Goal: Task Accomplishment & Management: Manage account settings

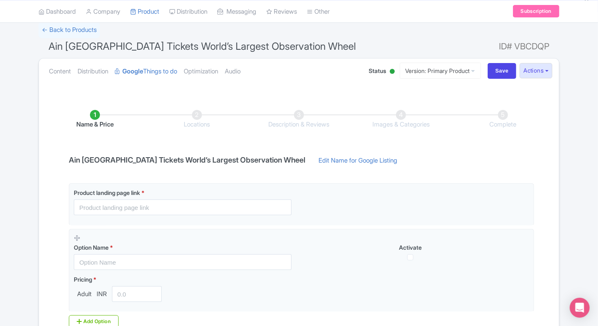
scroll to position [59, 0]
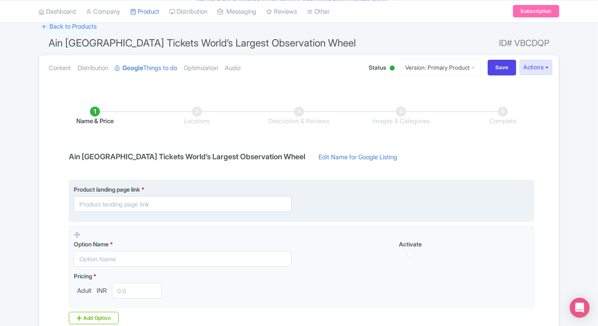
click at [102, 212] on fieldset "Product landing page link *" at bounding box center [302, 201] width 466 height 42
click at [120, 202] on input "text" at bounding box center [183, 204] width 218 height 16
paste input "[URL][DOMAIN_NAME]"
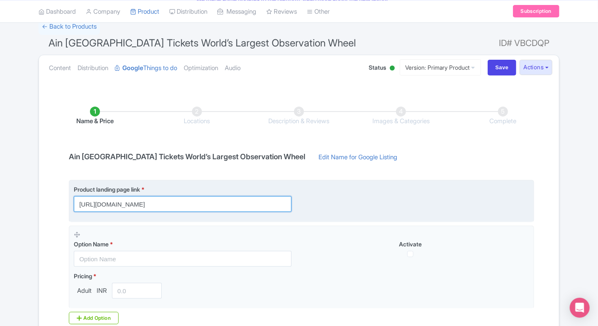
scroll to position [0, 90]
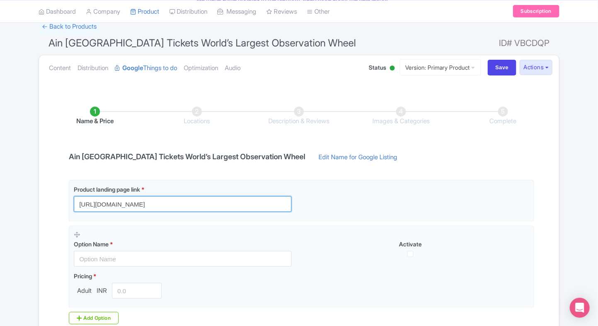
type input "[URL][DOMAIN_NAME]"
click at [50, 227] on div "Name & Price Locations Description & Reviews Images & Categories Complete Ain D…" at bounding box center [299, 236] width 510 height 293
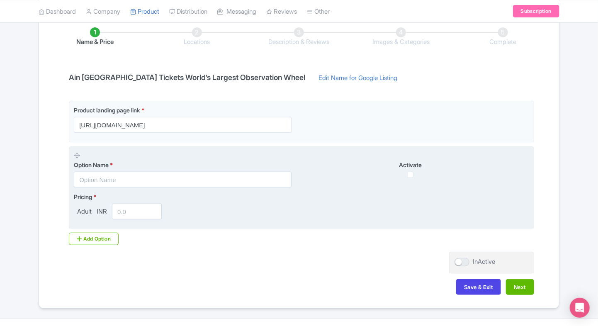
scroll to position [139, 0]
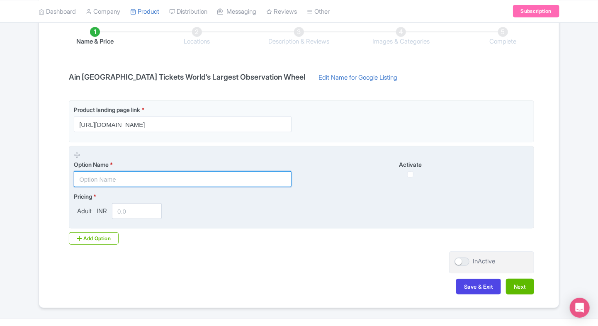
click at [107, 181] on input "text" at bounding box center [183, 179] width 218 height 16
paste input "Ain Dubai Observation Experience"
type input "Ain Dubai Observation Experience"
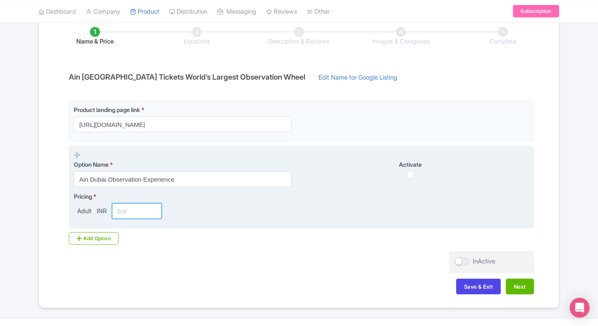
drag, startPoint x: 127, startPoint y: 222, endPoint x: 138, endPoint y: 208, distance: 17.2
click at [138, 208] on fieldset "Option Name * Ain Dubai Observation Experience Activate Pricing * Adult INR" at bounding box center [302, 187] width 466 height 83
click at [138, 208] on input "number" at bounding box center [137, 211] width 50 height 16
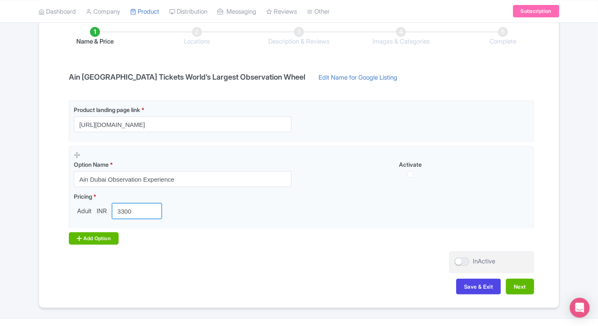
type input "3300"
click at [90, 239] on div "Add Option" at bounding box center [94, 238] width 50 height 12
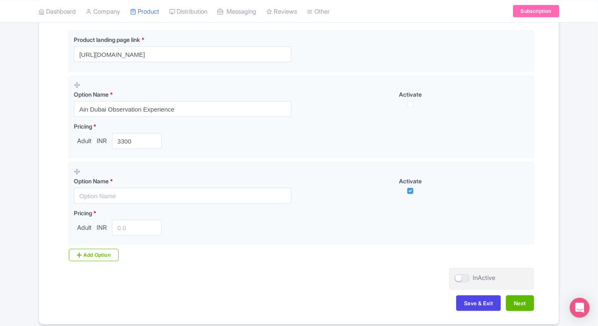
scroll to position [211, 0]
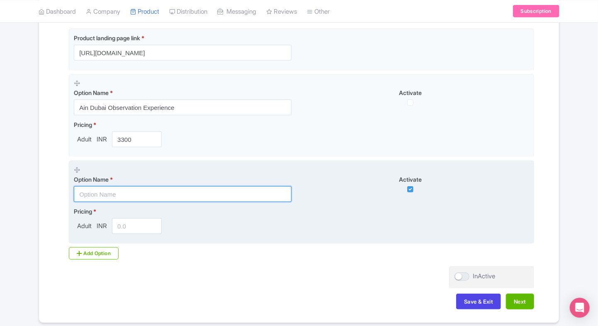
paste input "Ain Dubai Sky View Plus"
click at [103, 196] on input "text" at bounding box center [183, 194] width 218 height 16
type input "Ain Dubai Sky View Plus"
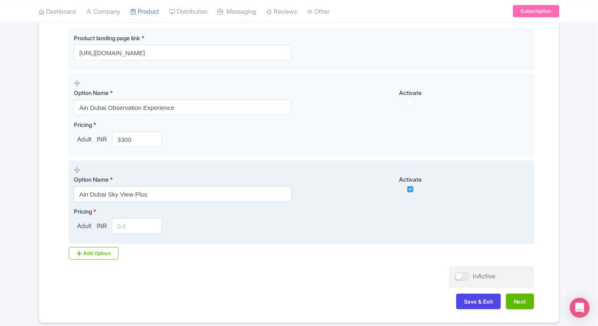
click at [131, 218] on input "number" at bounding box center [137, 226] width 50 height 16
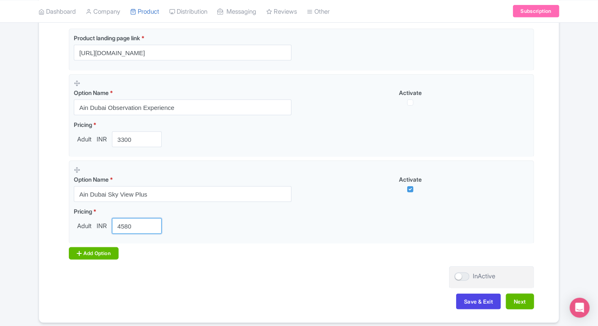
type input "4580"
click at [80, 254] on icon at bounding box center [79, 253] width 5 height 7
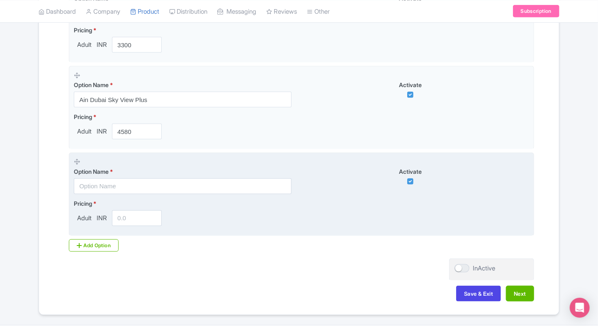
scroll to position [307, 0]
click at [85, 185] on input "text" at bounding box center [183, 185] width 218 height 16
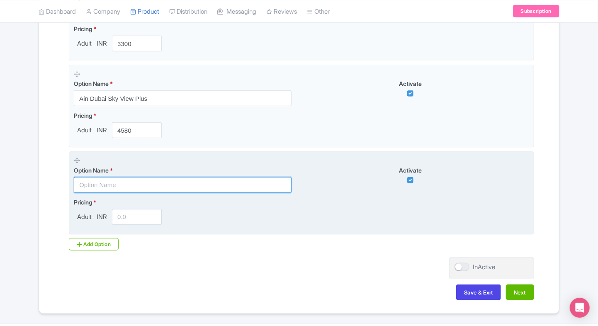
paste input "Ain Dubai Premium Experience with Mocktail"
type input "Ain Dubai Premium Experience with Mocktail"
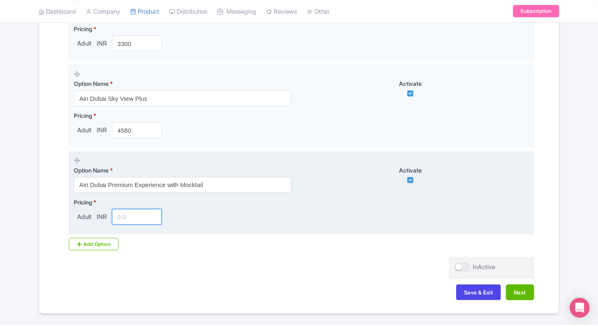
click at [132, 210] on input "number" at bounding box center [137, 217] width 50 height 16
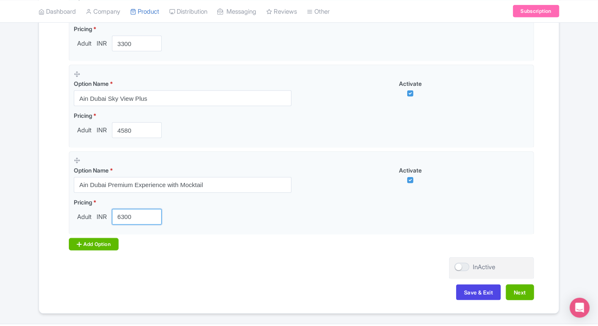
type input "6300"
click at [97, 238] on div "Add Option" at bounding box center [94, 244] width 50 height 12
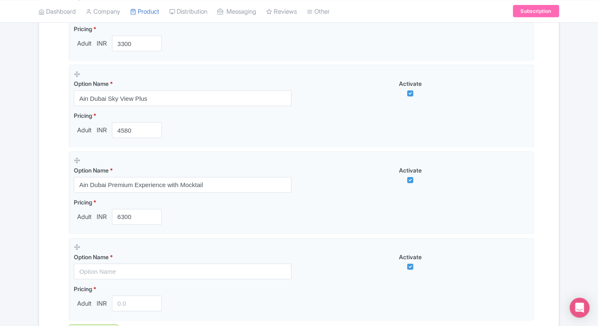
click at [61, 246] on div "Name & Price Locations Description & Reviews Images & Categories Complete Ain D…" at bounding box center [299, 119] width 510 height 553
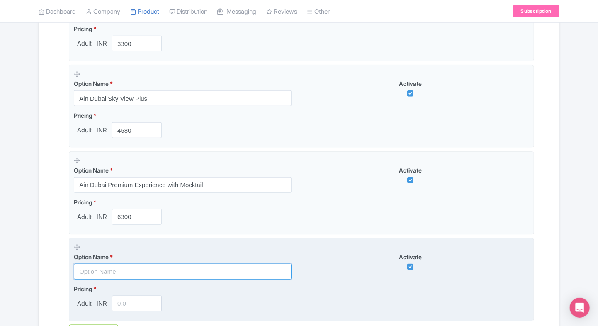
click at [103, 265] on input "text" at bounding box center [183, 272] width 218 height 16
paste input "Ain Dubai Family Observation Pass(2 adults and 2 children)"
type input "Ain Dubai Family Observation Pass(2 adults and 2 children)"
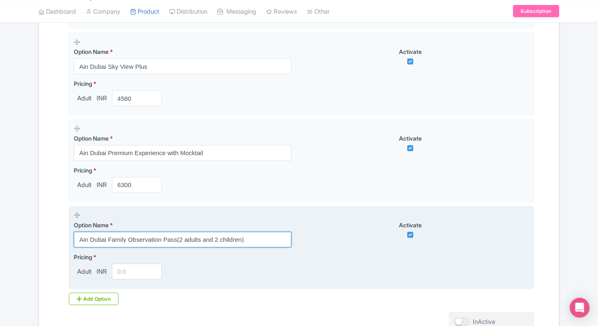
scroll to position [342, 0]
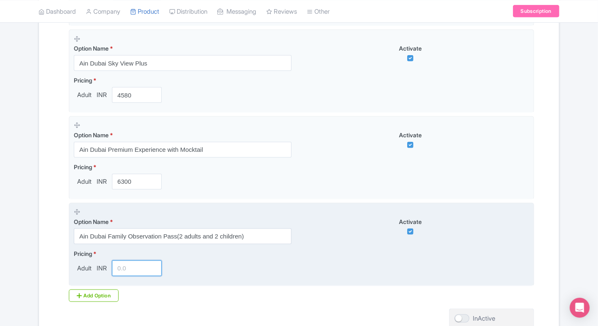
click at [127, 269] on input "number" at bounding box center [137, 269] width 50 height 16
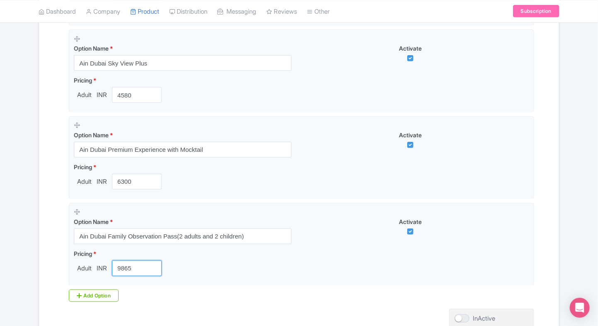
type input "9865"
click at [41, 274] on div "Name & Price Locations Description & Reviews Images & Categories Complete Ain D…" at bounding box center [299, 83] width 520 height 553
click at [83, 290] on div "Add Option" at bounding box center [94, 296] width 50 height 12
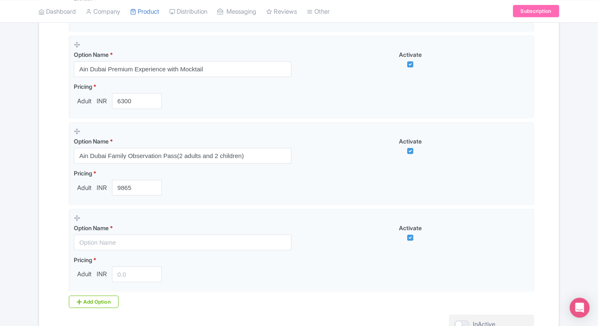
scroll to position [425, 0]
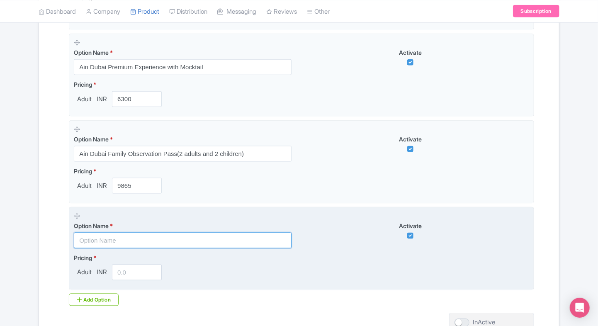
click at [137, 238] on input "text" at bounding box center [183, 241] width 218 height 16
paste input "Ain Dubai Family Sky View Plus"
type input "Ain Dubai Family Sky View Plus"
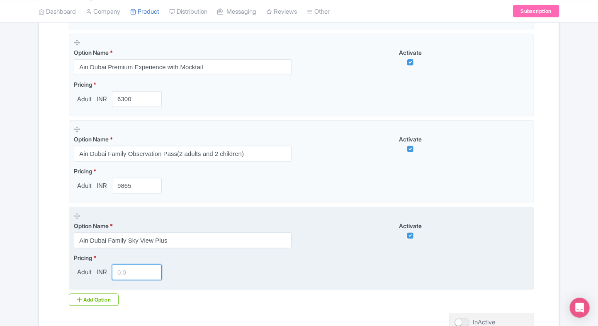
click at [125, 271] on input "number" at bounding box center [137, 273] width 50 height 16
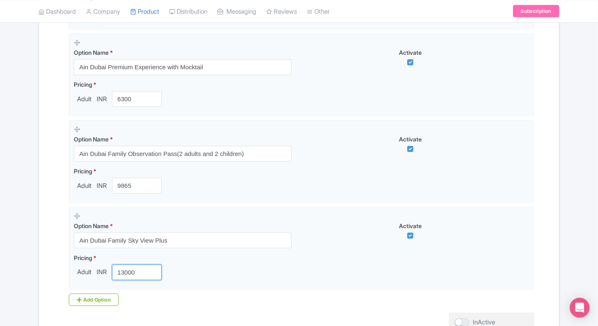
type input "13000"
click at [29, 264] on div "← Back to Products Ain Dubai Tickets World’s Largest Observation Wheel ID# VBCD…" at bounding box center [299, 11] width 598 height 716
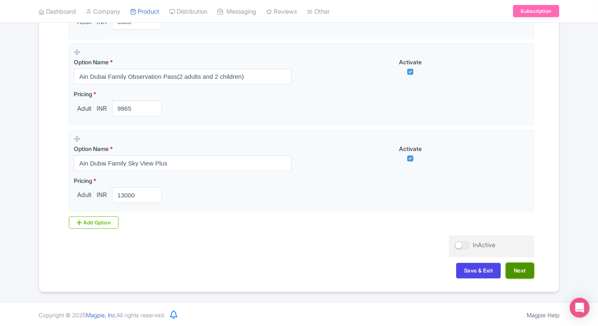
click at [522, 272] on button "Next" at bounding box center [520, 271] width 28 height 16
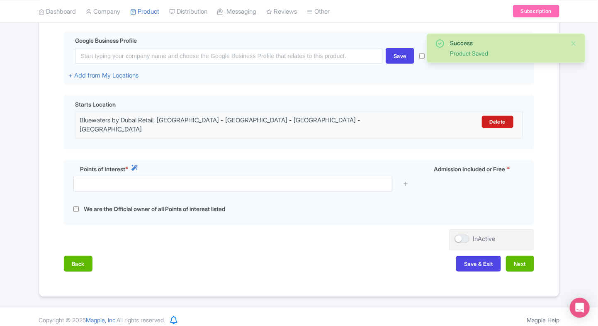
scroll to position [180, 0]
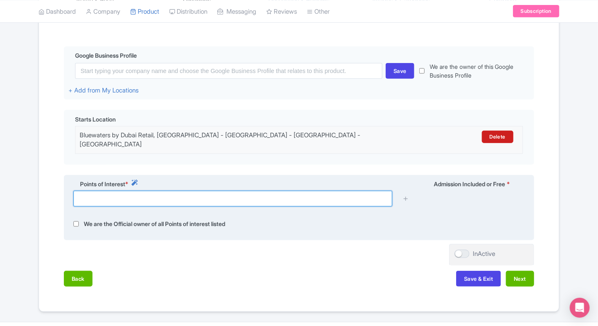
click at [134, 197] on input "text" at bounding box center [232, 199] width 319 height 16
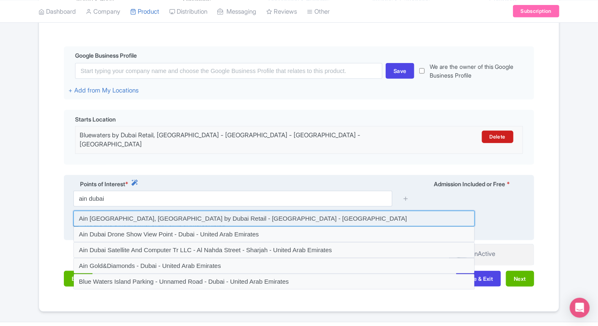
click at [128, 215] on input at bounding box center [274, 219] width 402 height 16
type input "Ain Dubai, Bluewaters by Dubai Retail - Dubai - United Arab Emirates"
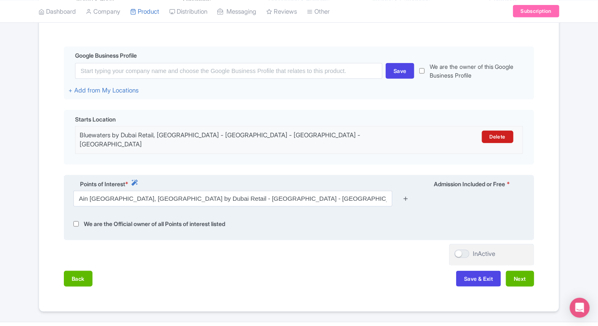
click at [405, 195] on icon at bounding box center [406, 198] width 6 height 6
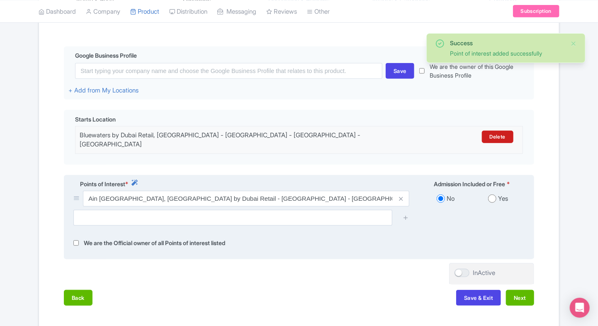
click at [495, 195] on input "radio" at bounding box center [492, 199] width 8 height 8
radio input "true"
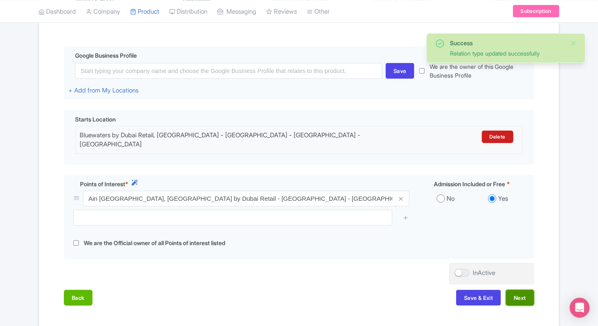
click at [517, 290] on button "Next" at bounding box center [520, 298] width 28 height 16
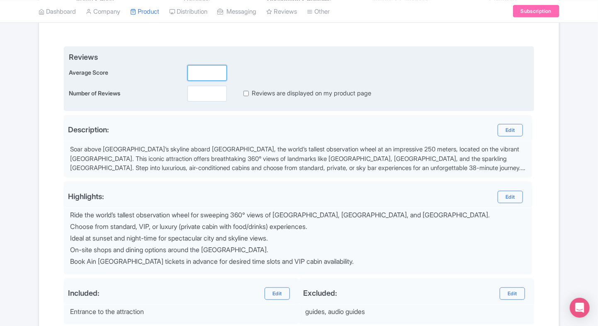
click at [202, 78] on input "number" at bounding box center [207, 73] width 39 height 16
type input "2"
click at [199, 95] on input "number" at bounding box center [207, 94] width 39 height 16
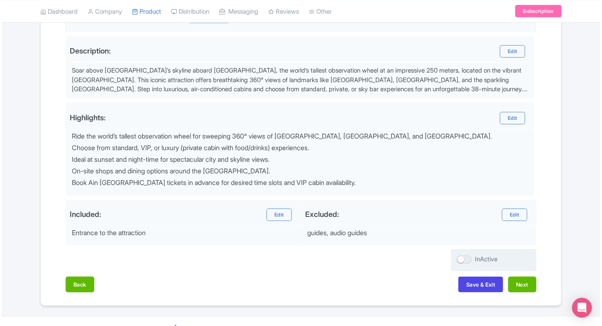
scroll to position [260, 0]
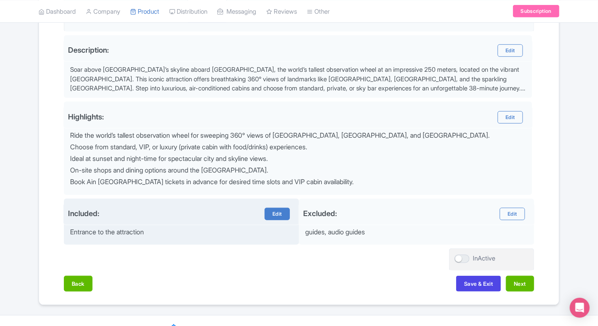
type input "0"
click at [279, 216] on link "Edit" at bounding box center [277, 214] width 25 height 12
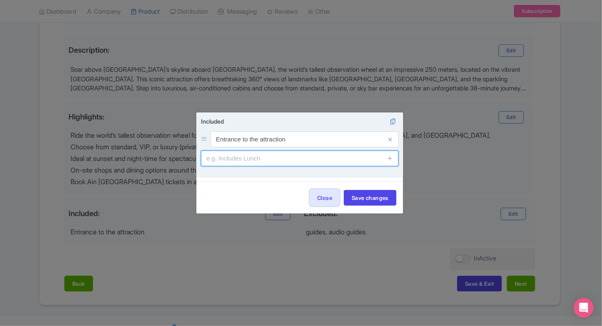
click at [296, 159] on input "text" at bounding box center [300, 159] width 198 height 16
click at [218, 157] on input "Includes Lounge access" at bounding box center [300, 159] width 198 height 16
click at [268, 160] on input "Lounge access" at bounding box center [300, 159] width 198 height 16
type input "Lounge access with selected tickets"
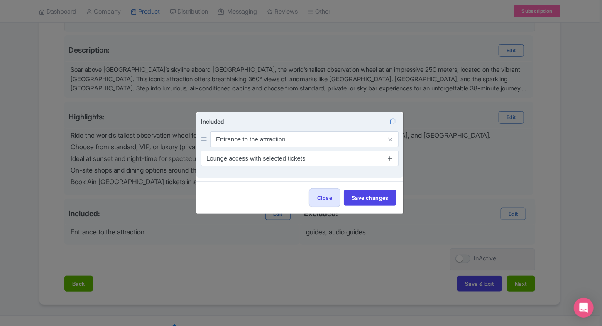
click at [387, 159] on icon at bounding box center [390, 158] width 6 height 6
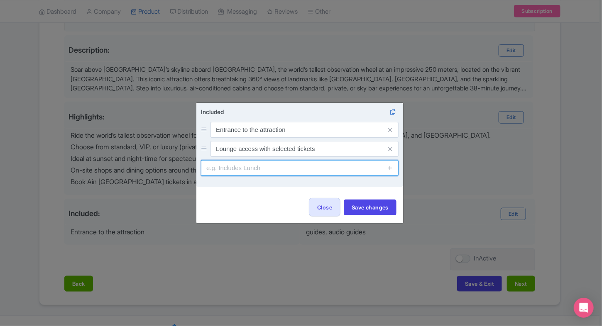
click at [257, 173] on input "text" at bounding box center [300, 168] width 198 height 16
type input "M"
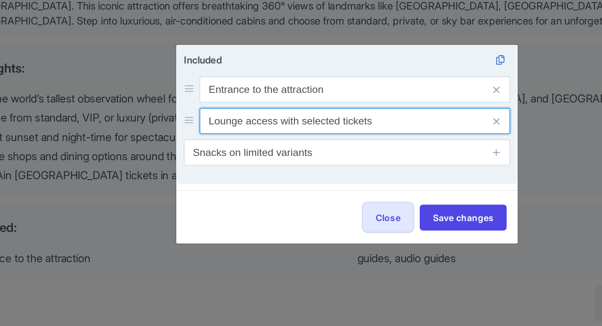
click at [305, 153] on input "Lounge access with selected tickets" at bounding box center [304, 149] width 188 height 16
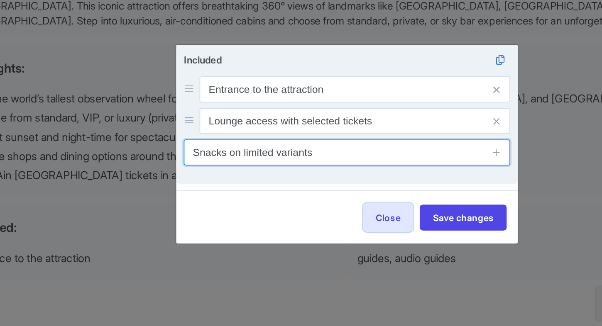
click at [290, 172] on input "Snacks on limited variants" at bounding box center [300, 168] width 198 height 16
click at [233, 171] on input "Snacks on limited variants" at bounding box center [300, 168] width 198 height 16
type input "Snacks with limited variants"
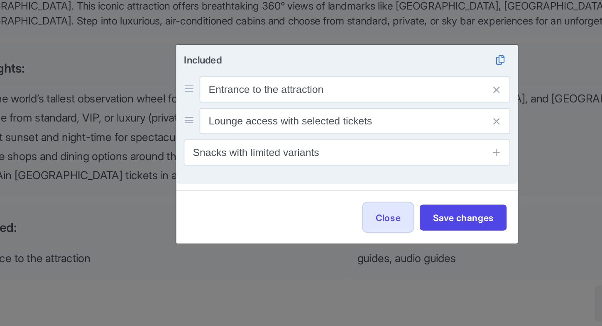
click at [274, 186] on div "Included Entrance to the attraction Lounge access with selected tickets Snacks …" at bounding box center [299, 145] width 207 height 85
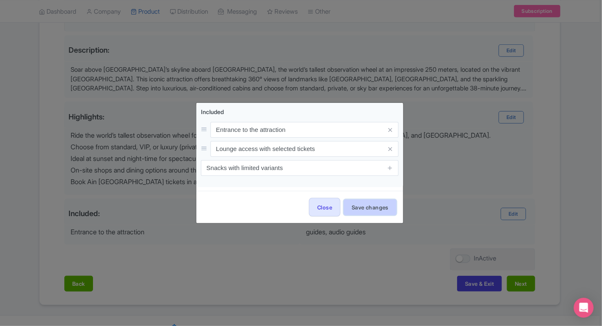
click at [375, 207] on button "Save changes" at bounding box center [370, 208] width 53 height 16
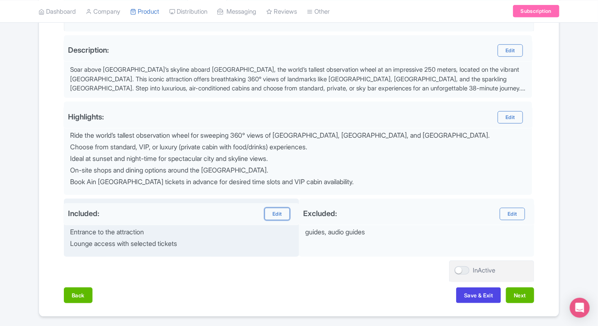
scroll to position [284, 0]
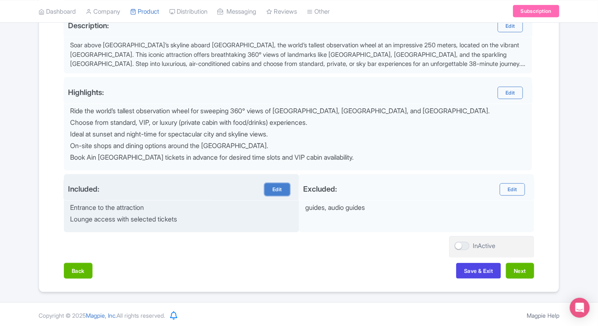
click at [269, 188] on link "Edit" at bounding box center [277, 189] width 25 height 12
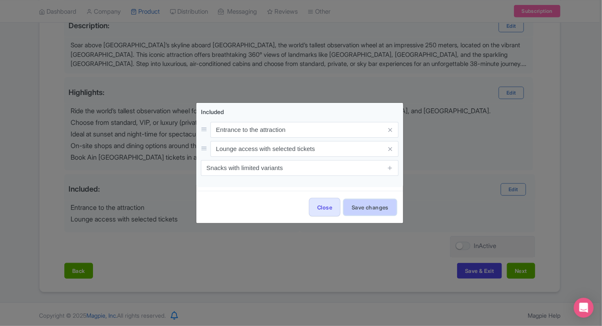
click at [352, 206] on button "Save changes" at bounding box center [370, 208] width 53 height 16
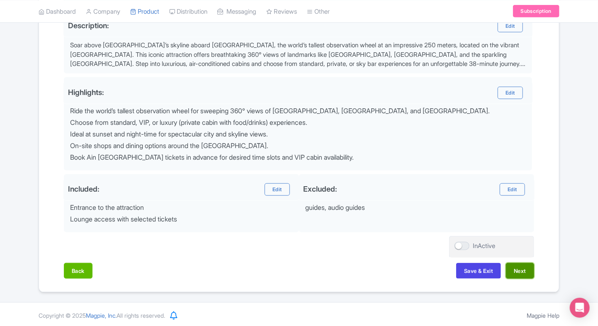
click at [526, 267] on button "Next" at bounding box center [520, 271] width 28 height 16
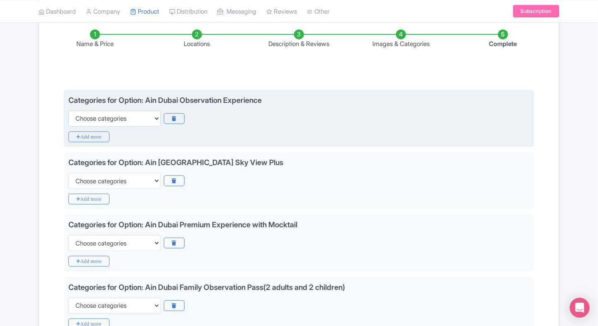
scroll to position [135, 0]
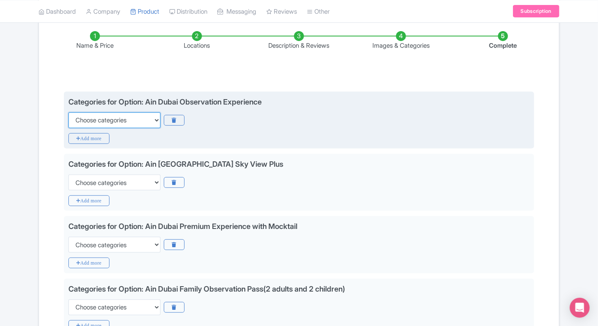
click at [111, 119] on select "Choose categories Adults Only Animals Audio Guide Beaches Bike Tours Boat Tours…" at bounding box center [114, 120] width 92 height 16
select select "family-friendly"
click at [68, 112] on select "Choose categories Adults Only Animals Audio Guide Beaches Bike Tours Boat Tours…" at bounding box center [114, 120] width 92 height 16
click at [82, 140] on icon "Add more" at bounding box center [88, 138] width 41 height 11
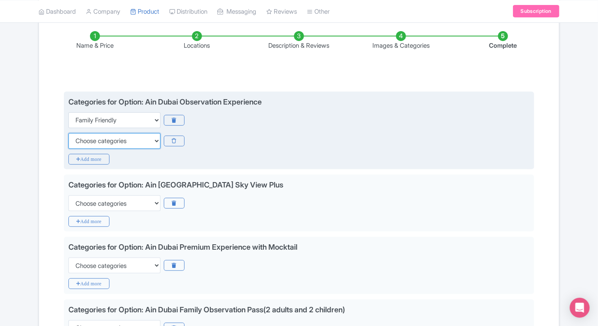
click at [82, 140] on select "Choose categories Adults Only Animals Audio Guide Beaches Bike Tours Boat Tours…" at bounding box center [114, 141] width 92 height 16
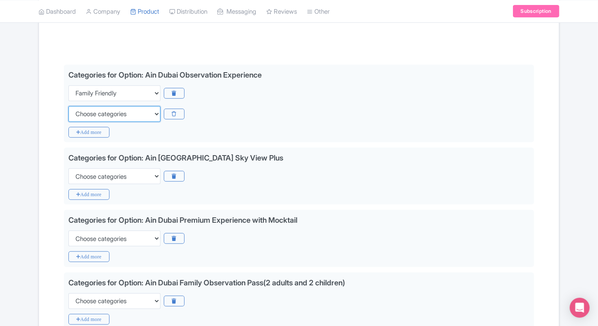
scroll to position [163, 0]
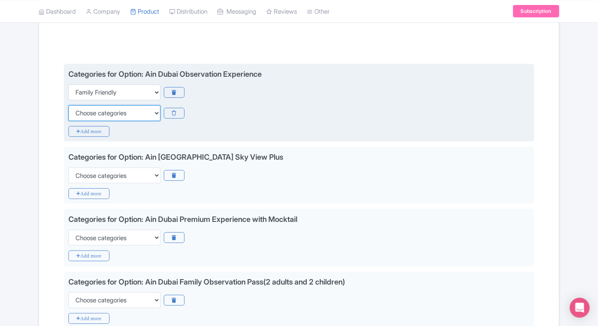
click at [142, 119] on select "Choose categories Adults Only Animals Audio Guide Beaches Bike Tours Boat Tours…" at bounding box center [114, 113] width 92 height 16
select select "self-guided"
click at [68, 105] on select "Choose categories Adults Only Animals Audio Guide Beaches Bike Tours Boat Tours…" at bounding box center [114, 113] width 92 height 16
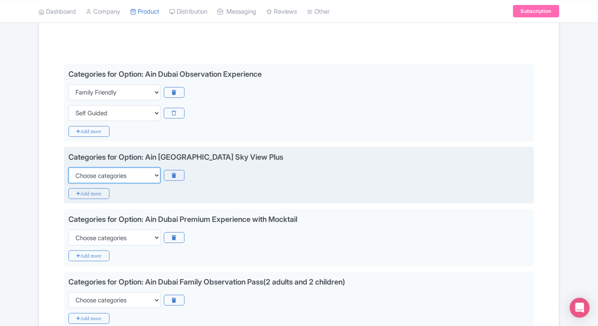
click at [110, 168] on select "Choose categories Adults Only Animals Audio Guide Beaches Bike Tours Boat Tours…" at bounding box center [114, 176] width 92 height 16
select select "family-friendly"
click at [68, 168] on select "Choose categories Adults Only Animals Audio Guide Beaches Bike Tours Boat Tours…" at bounding box center [114, 176] width 92 height 16
click at [91, 189] on icon "Add more" at bounding box center [88, 193] width 41 height 11
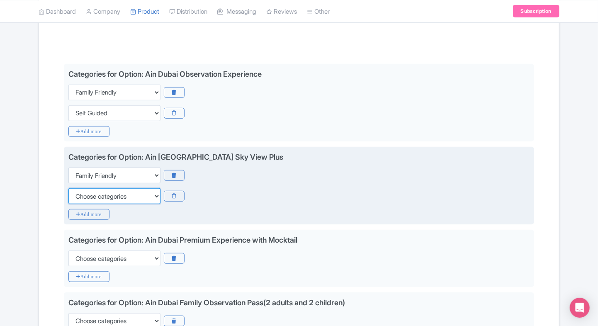
click at [81, 200] on select "Choose categories Adults Only Animals Audio Guide Beaches Bike Tours Boat Tours…" at bounding box center [114, 196] width 92 height 16
select select "self-guided"
click at [68, 188] on select "Choose categories Adults Only Animals Audio Guide Beaches Bike Tours Boat Tours…" at bounding box center [114, 196] width 92 height 16
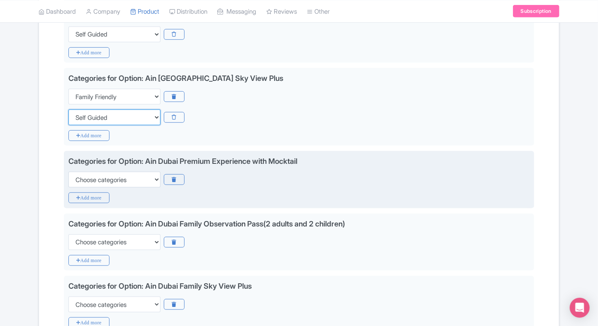
scroll to position [243, 0]
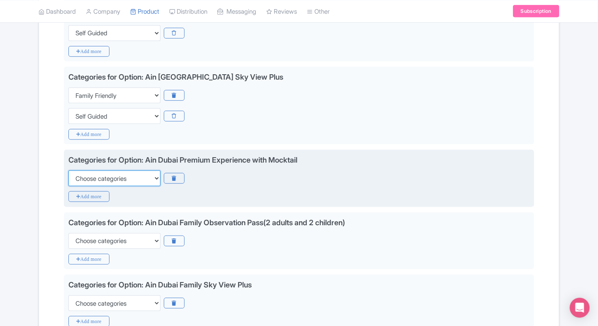
click at [117, 180] on select "Choose categories Adults Only Animals Audio Guide Beaches Bike Tours Boat Tours…" at bounding box center [114, 179] width 92 height 16
select select "family-friendly"
click at [88, 193] on icon "Add more" at bounding box center [88, 196] width 41 height 11
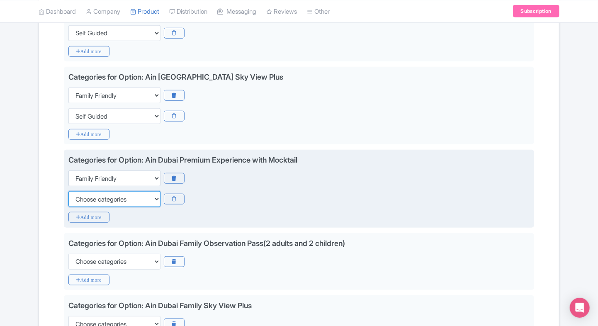
click at [88, 193] on select "Choose categories Adults Only Animals Audio Guide Beaches Bike Tours Boat Tours…" at bounding box center [114, 199] width 92 height 16
select select "self-guided"
click at [68, 191] on select "Choose categories Adults Only Animals Audio Guide Beaches Bike Tours Boat Tours…" at bounding box center [114, 199] width 92 height 16
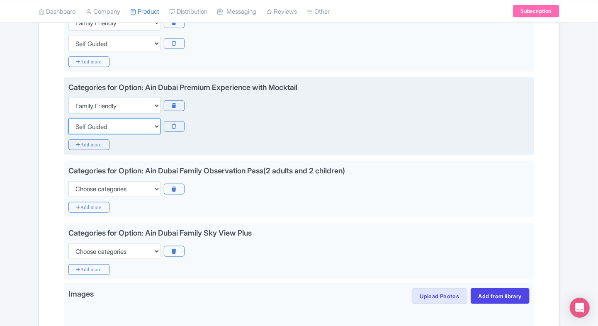
scroll to position [319, 0]
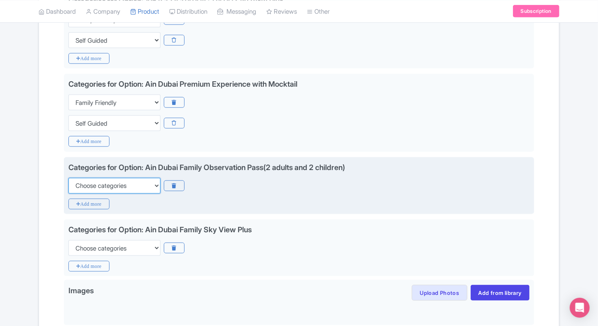
click at [116, 182] on select "Choose categories Adults Only Animals Audio Guide Beaches Bike Tours Boat Tours…" at bounding box center [114, 186] width 92 height 16
select select "family-friendly"
click at [68, 178] on select "Choose categories Adults Only Animals Audio Guide Beaches Bike Tours Boat Tours…" at bounding box center [114, 186] width 92 height 16
click at [87, 204] on icon "Add more" at bounding box center [88, 204] width 41 height 11
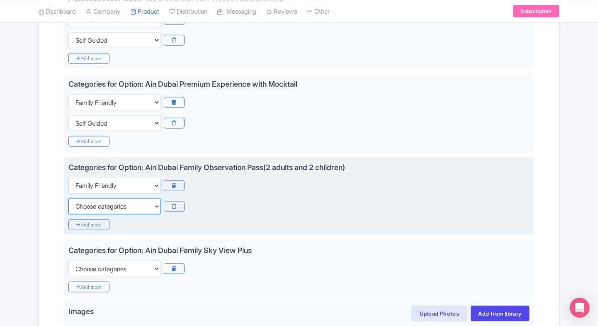
click at [87, 204] on select "Choose categories Adults Only Animals Audio Guide Beaches Bike Tours Boat Tours…" at bounding box center [114, 207] width 92 height 16
select select "self-guided"
click at [68, 199] on select "Choose categories Adults Only Animals Audio Guide Beaches Bike Tours Boat Tours…" at bounding box center [114, 207] width 92 height 16
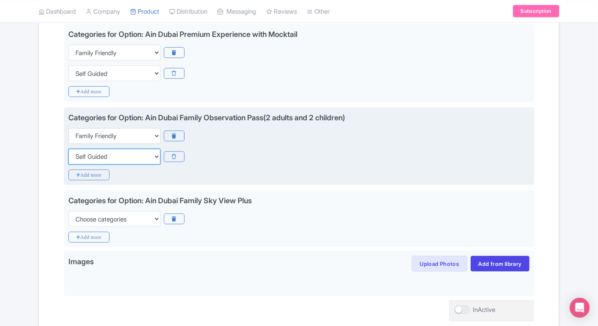
scroll to position [376, 0]
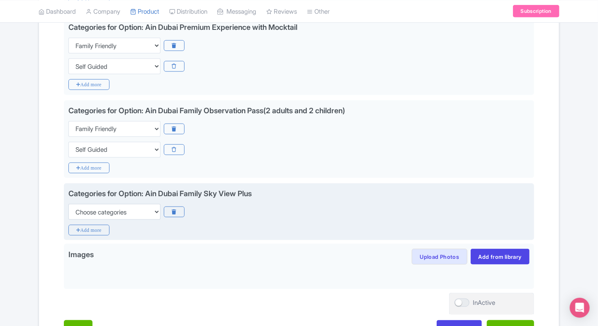
click at [103, 201] on div "Categories for Option: Ain Dubai Family Sky View Plus Choose categories Adults …" at bounding box center [299, 204] width 462 height 32
click at [95, 210] on select "Choose categories Adults Only Animals Audio Guide Beaches Bike Tours Boat Tours…" at bounding box center [114, 212] width 92 height 16
select select "family-friendly"
click at [68, 204] on select "Choose categories Adults Only Animals Audio Guide Beaches Bike Tours Boat Tours…" at bounding box center [114, 212] width 92 height 16
click at [81, 228] on icon "Add more" at bounding box center [88, 230] width 41 height 11
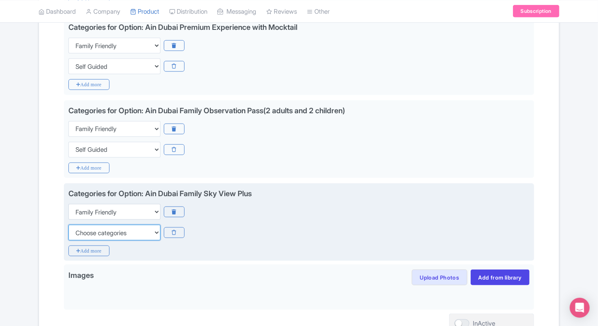
click at [81, 228] on select "Choose categories Adults Only Animals Audio Guide Beaches Bike Tours Boat Tours…" at bounding box center [114, 233] width 92 height 16
select select "self-guided"
click at [68, 225] on select "Choose categories Adults Only Animals Audio Guide Beaches Bike Tours Boat Tours…" at bounding box center [114, 233] width 92 height 16
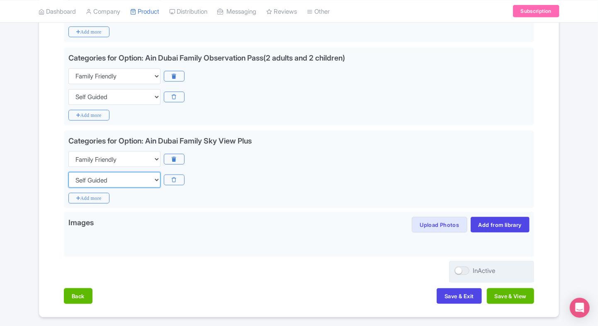
scroll to position [434, 0]
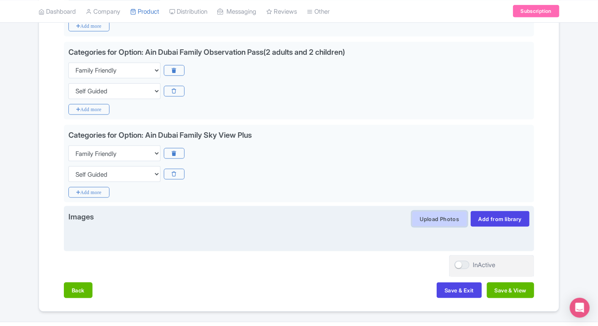
click at [434, 217] on button "Upload Photos" at bounding box center [439, 219] width 55 height 16
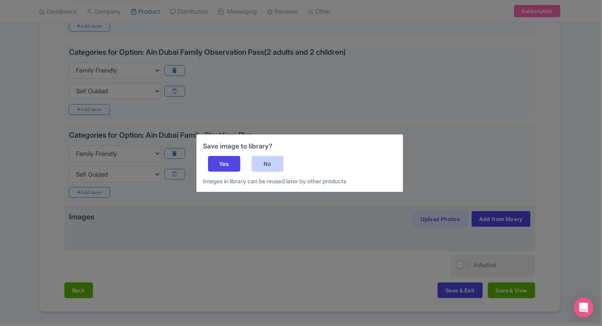
click at [273, 160] on div "No" at bounding box center [268, 164] width 32 height 16
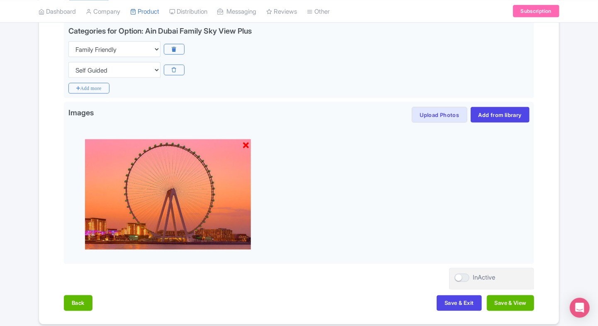
scroll to position [570, 0]
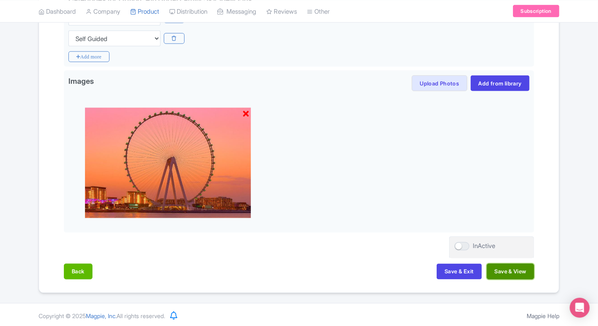
click at [503, 271] on button "Save & View" at bounding box center [510, 272] width 47 height 16
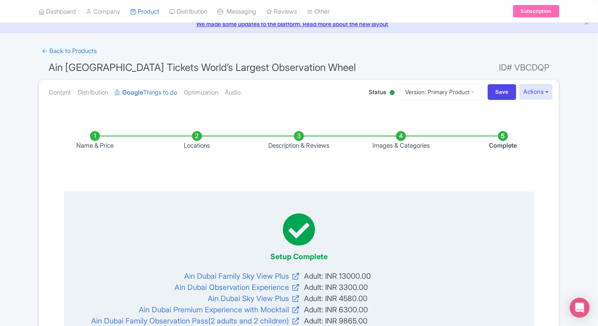
scroll to position [17, 0]
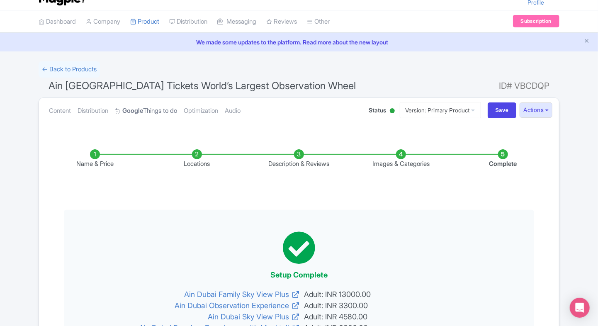
click at [151, 114] on link "Google Things to do" at bounding box center [146, 111] width 62 height 26
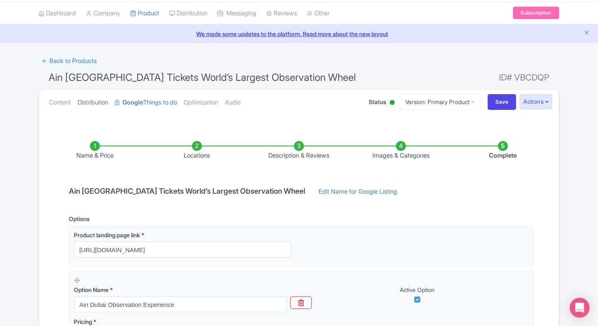
scroll to position [24, 0]
click at [67, 94] on link "Content" at bounding box center [60, 103] width 22 height 26
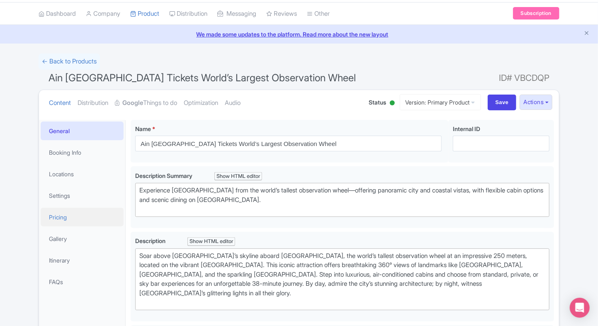
click at [73, 216] on link "Pricing" at bounding box center [82, 217] width 83 height 19
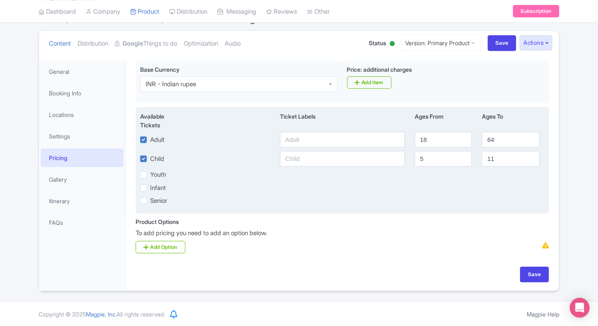
scroll to position [0, 0]
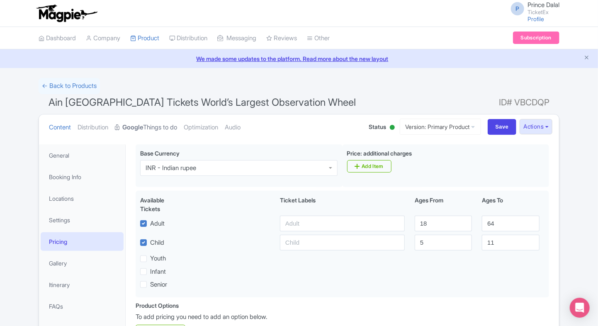
click at [171, 134] on link "Google Things to do" at bounding box center [146, 128] width 62 height 26
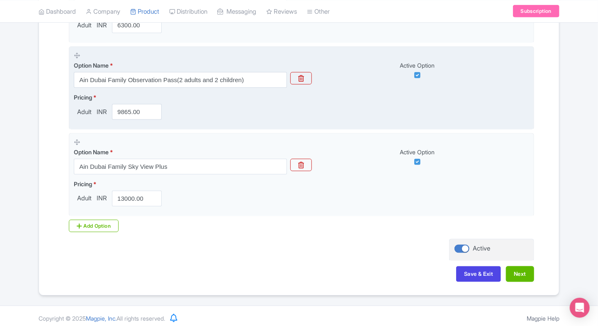
scroll to position [513, 0]
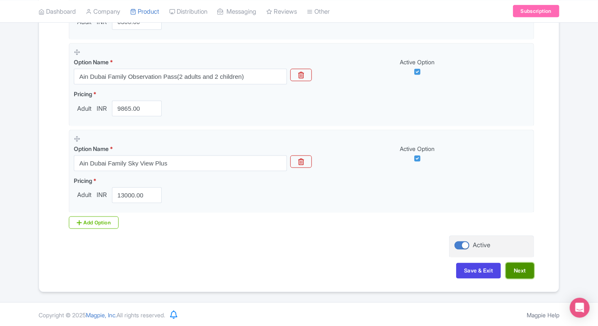
click at [523, 273] on button "Next" at bounding box center [520, 271] width 28 height 16
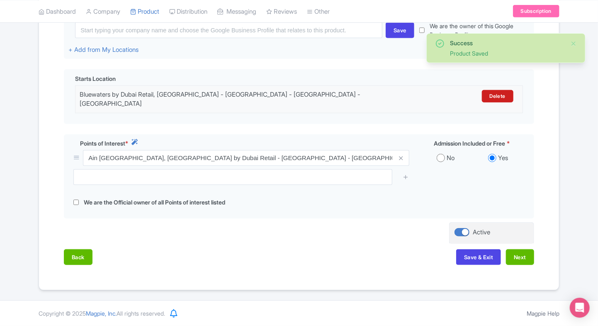
scroll to position [214, 0]
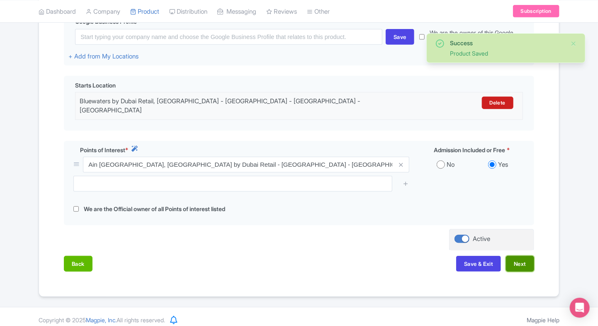
click at [523, 256] on button "Next" at bounding box center [520, 264] width 28 height 16
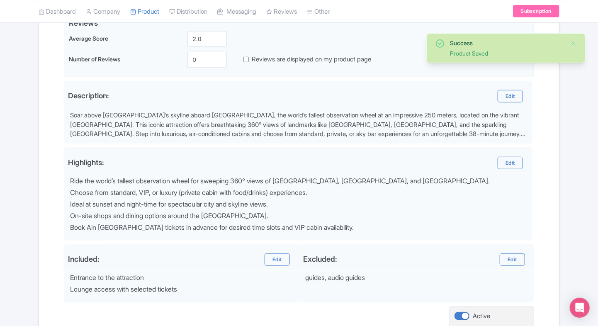
scroll to position [284, 0]
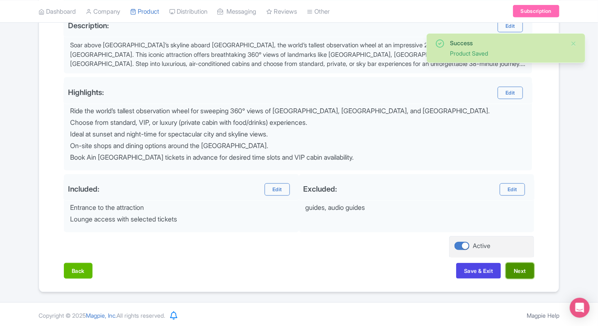
click at [520, 270] on button "Next" at bounding box center [520, 271] width 28 height 16
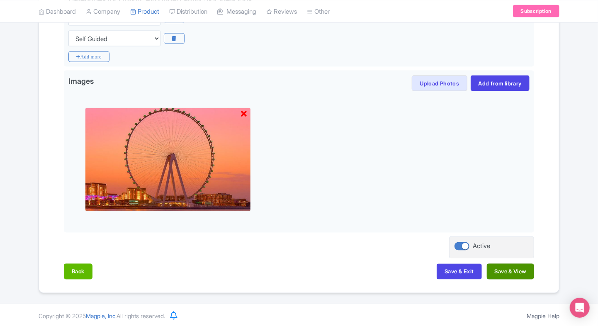
scroll to position [569, 0]
click at [508, 276] on button "Save & View" at bounding box center [510, 272] width 47 height 16
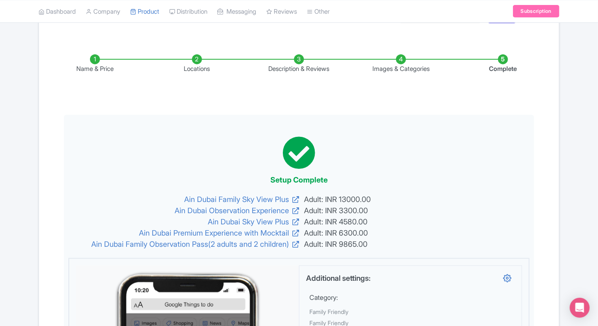
scroll to position [0, 0]
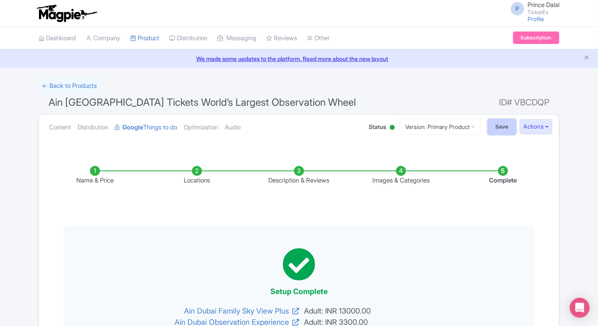
click at [497, 121] on input "Save" at bounding box center [502, 127] width 29 height 16
type input "Saving..."
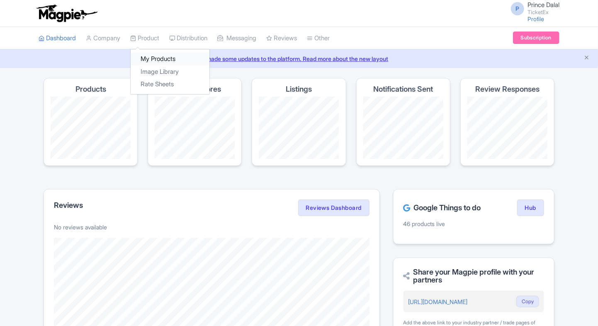
click at [152, 64] on link "My Products" at bounding box center [170, 59] width 79 height 13
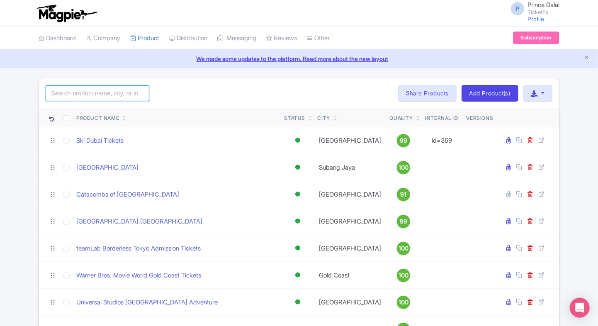
click at [104, 90] on input "search" at bounding box center [98, 93] width 104 height 16
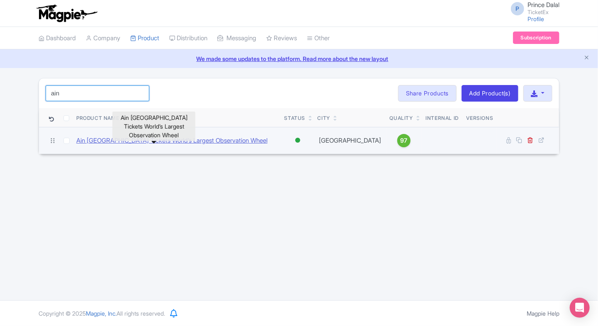
type input "ain"
click at [159, 142] on link "Ain [GEOGRAPHIC_DATA] Tickets World’s Largest Observation Wheel" at bounding box center [171, 141] width 191 height 10
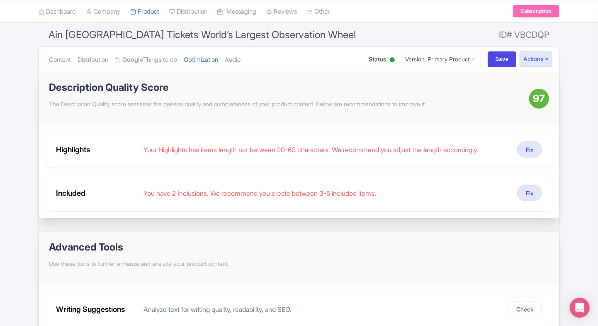
scroll to position [68, 0]
click at [528, 185] on button "Fix" at bounding box center [530, 193] width 25 height 16
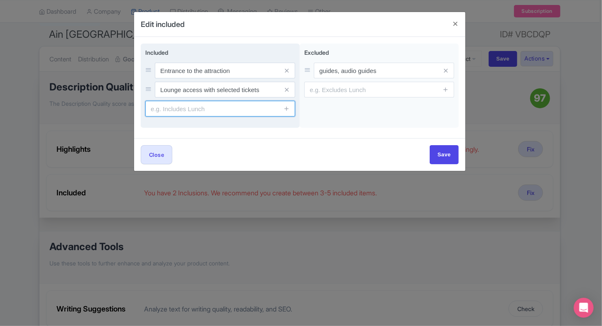
click at [227, 112] on input "text" at bounding box center [220, 109] width 150 height 16
type input "Snacks with limited variants"
click at [260, 92] on input "Lounge access with selected tickets" at bounding box center [225, 90] width 140 height 16
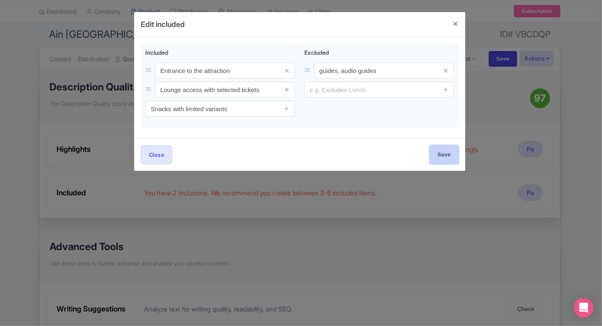
click at [437, 156] on input "Save" at bounding box center [444, 154] width 29 height 19
type input "Save"
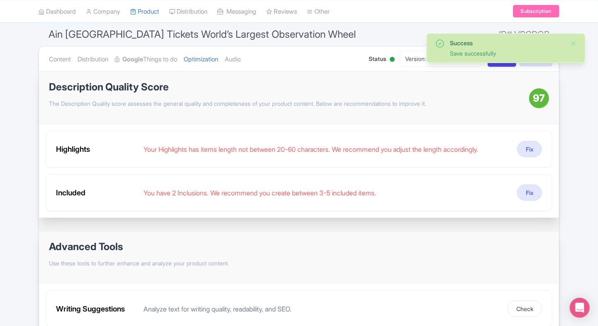
click at [230, 62] on ul "Content Distribution Google Things to do Optimization Audio" at bounding box center [201, 58] width 310 height 25
click at [241, 61] on link "Audio" at bounding box center [233, 59] width 16 height 26
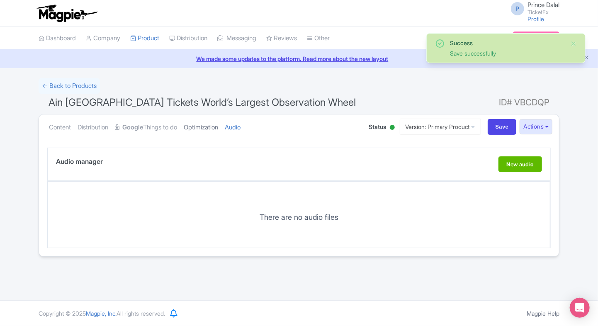
click at [203, 126] on link "Optimization" at bounding box center [201, 128] width 34 height 26
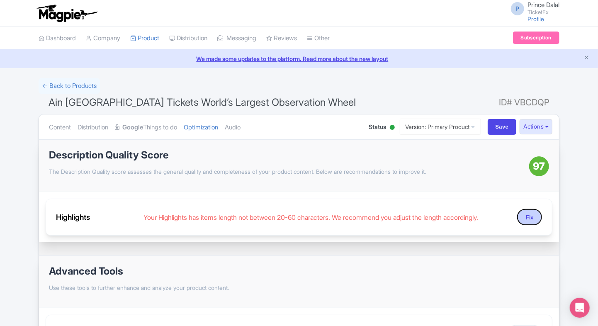
click at [523, 213] on button "Fix" at bounding box center [530, 217] width 25 height 16
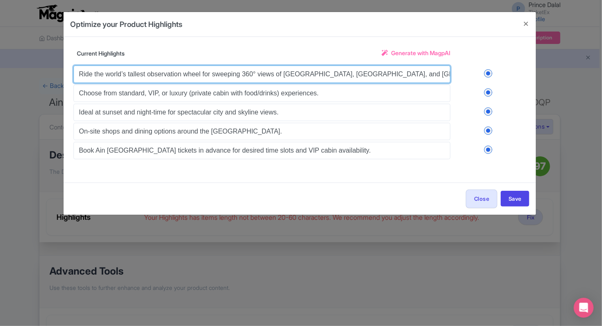
click at [302, 76] on input "Ride the world’s tallest observation wheel for sweeping 360° views of Dubai Mar…" at bounding box center [261, 74] width 377 height 17
paste input "text"
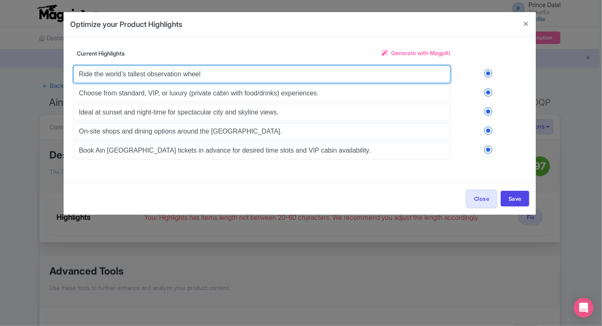
type input "Ride the world’s tallest observation wheel"
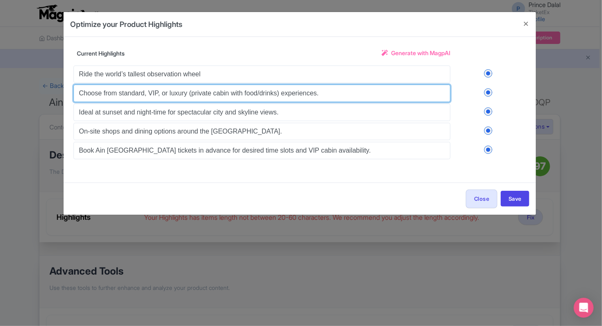
click at [214, 94] on input "Choose from standard, VIP, or luxury (private cabin with food/drinks) experienc…" at bounding box center [261, 93] width 377 height 17
paste input "360° panoramic views of [GEOGRAPHIC_DATA]’s skyline"
type input "360° panoramic views of [GEOGRAPHIC_DATA]’s skyline"
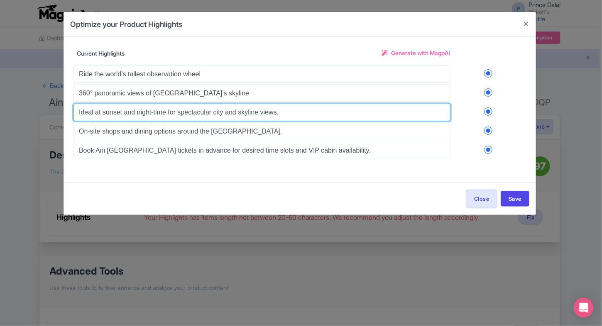
click at [189, 115] on input "Ideal at sunset and night-time for spectacular city and skyline views." at bounding box center [261, 112] width 377 height 17
paste input "Air-conditioned modern glass cabins"
type input "Air-conditioned modern glass cabins"
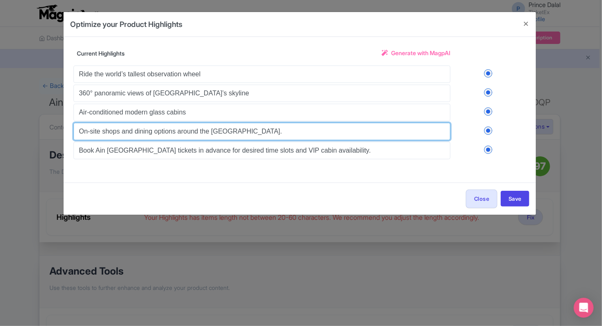
click at [267, 131] on input "On-site shops and dining options around the Bluewaters promenade." at bounding box center [261, 131] width 377 height 17
paste input "Perfect for families, couples, and groups"
click at [267, 131] on input "On-site shops and dining options around the Bluewaters promenade." at bounding box center [261, 131] width 377 height 17
type input "Perfect for families, couples, and groups"
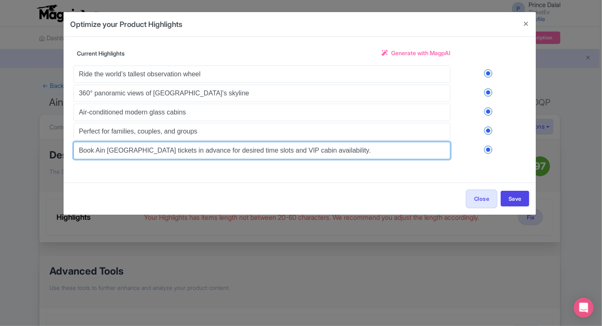
click at [222, 151] on input "Book Ain Dubai tickets in advance for desired time slots and VIP cabin availabi…" at bounding box center [261, 150] width 377 height 17
paste input "See Burj Khalifa, Palm Jumeirah & Gulf"
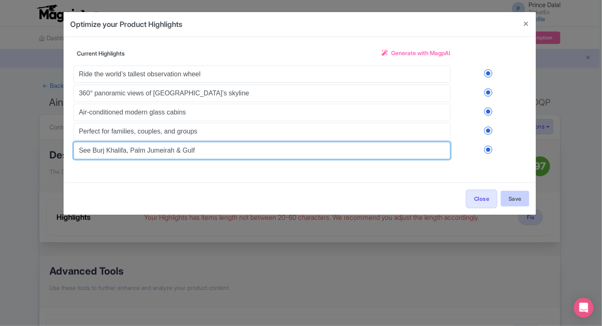
type input "See Burj Khalifa, Palm Jumeirah & Gulf"
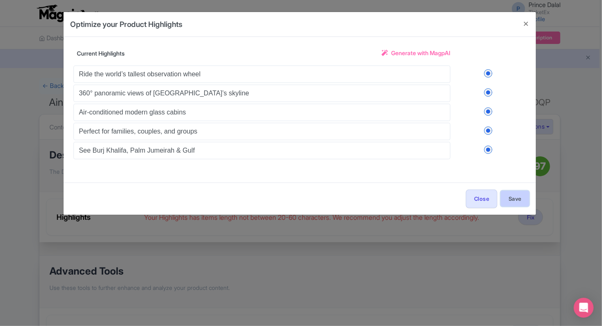
click at [519, 193] on button "Save" at bounding box center [515, 199] width 29 height 16
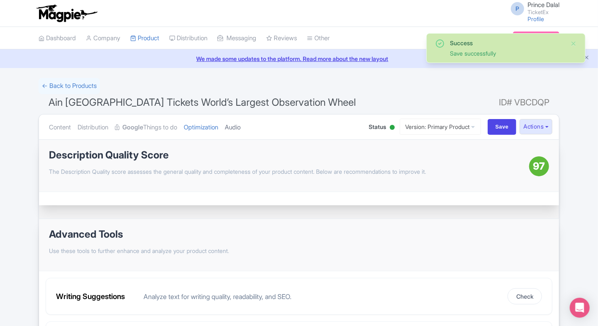
click at [239, 129] on link "Audio" at bounding box center [233, 128] width 16 height 26
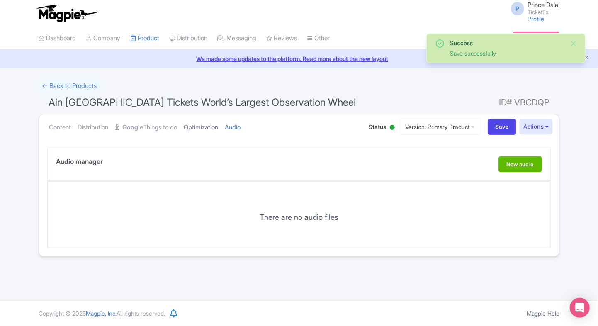
click at [210, 129] on link "Optimization" at bounding box center [201, 128] width 34 height 26
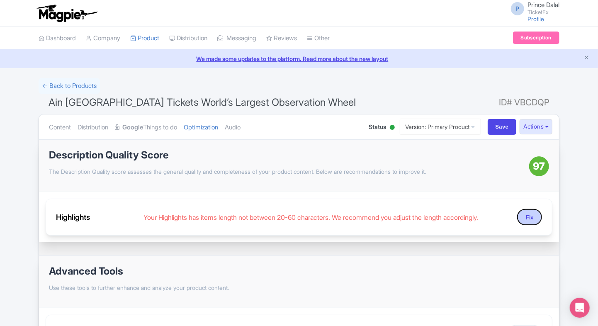
click at [528, 218] on button "Fix" at bounding box center [530, 217] width 25 height 16
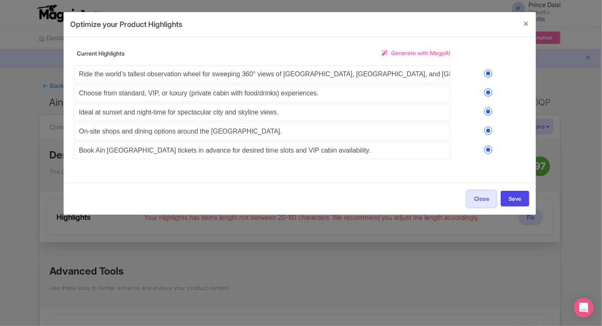
click at [15, 105] on div "Optimize your Product Highlights Title Ain Dubai Tickets World’s Largest Observ…" at bounding box center [301, 163] width 602 height 326
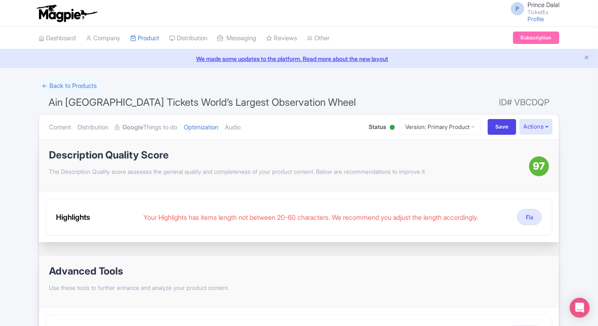
click at [44, 121] on div "Content Distribution Google Things to do Optimization Audio Status Active Inact…" at bounding box center [299, 127] width 520 height 25
click at [60, 132] on link "Content" at bounding box center [60, 128] width 22 height 26
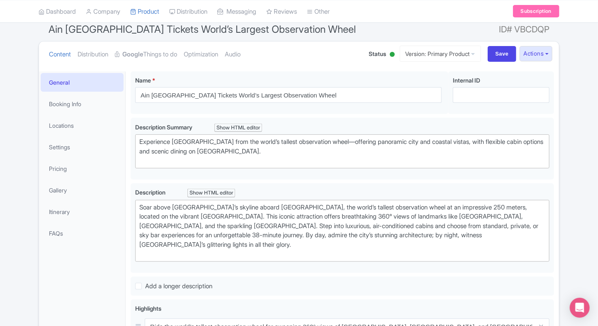
scroll to position [76, 0]
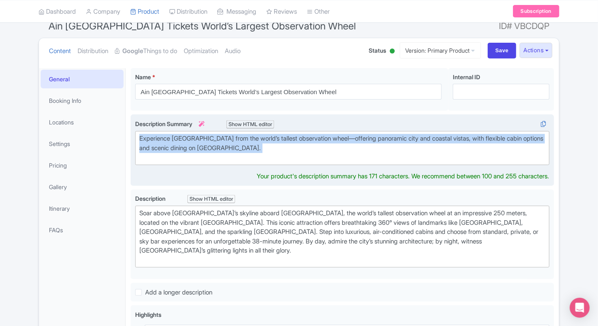
click at [224, 151] on div "Experience Dubai from the world’s tallest observation wheel—offering panoramic …" at bounding box center [342, 148] width 406 height 28
paste trix-editor "breathtaking 360° views of Dubai’s skyline, the Arabian Gulf, and iconic landma…"
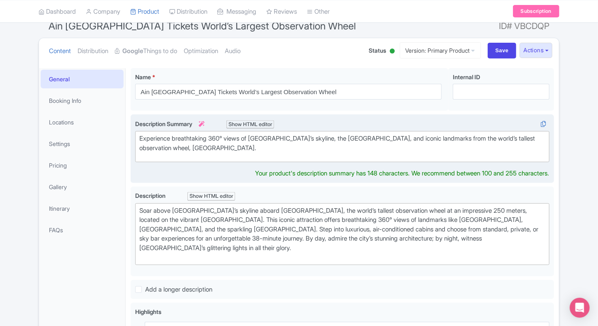
type trix-editor "<div>Experience breathtaking 360° views of Dubai’s skyline, the Arabian Gulf, a…"
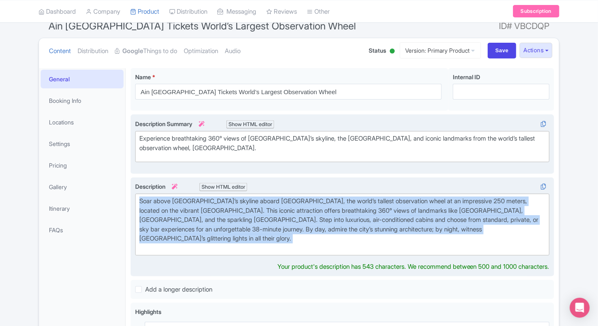
click at [256, 240] on div "Soar above Dubai’s skyline aboard Ain Dubai, the world’s tallest observation wh…" at bounding box center [342, 225] width 406 height 56
paste trix-editor "Discover Dubai from new heights at <strong>Ain Dubai</strong>, the world’s larg…"
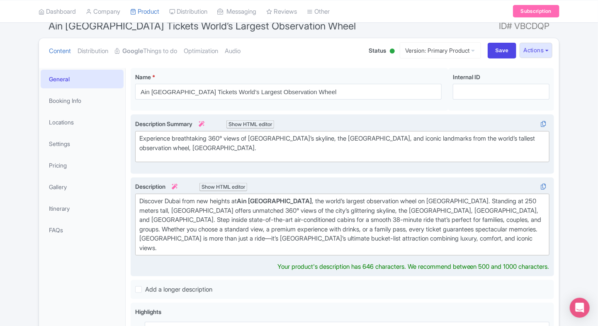
click at [141, 240] on div "Discover Dubai from new heights at Ain Dubai , the world’s largest observation …" at bounding box center [342, 225] width 406 height 56
click at [254, 202] on strong "Ain Dubai" at bounding box center [274, 201] width 75 height 8
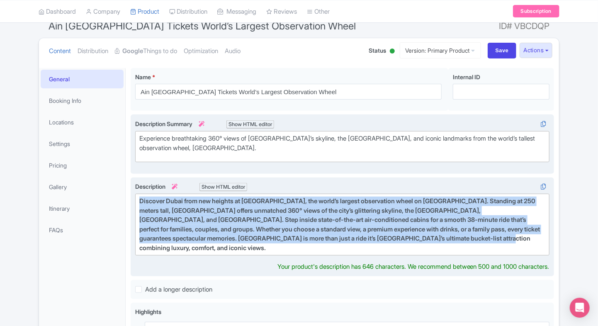
type trix-editor "<div>Discover Dubai from new heights at Ain Dubai, the world’s largest observat…"
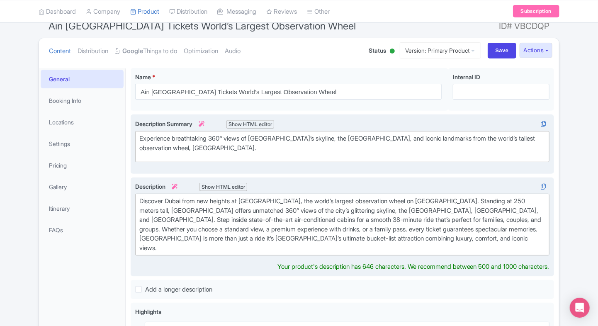
click at [254, 202] on div "Discover Dubai from new heights at Ain Dubai, the world’s largest observation w…" at bounding box center [342, 225] width 406 height 56
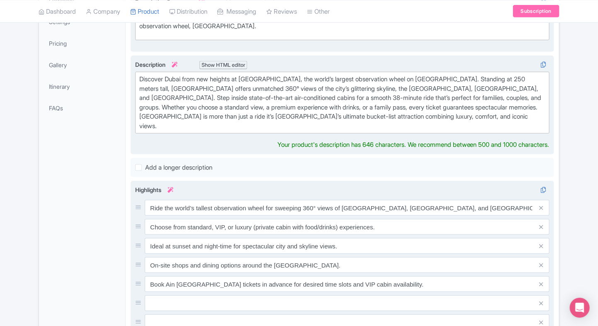
scroll to position [199, 0]
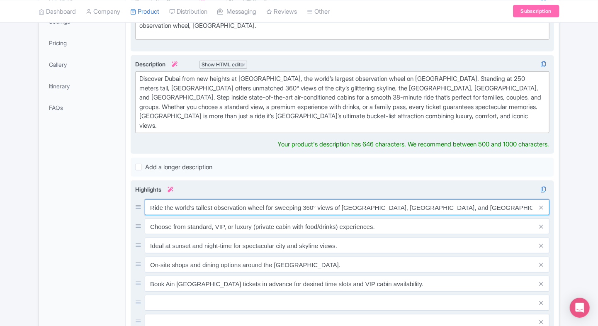
click at [289, 200] on div "Ride the world’s tallest observation wheel for sweeping 360° views of Dubai Mar…" at bounding box center [342, 294] width 415 height 188
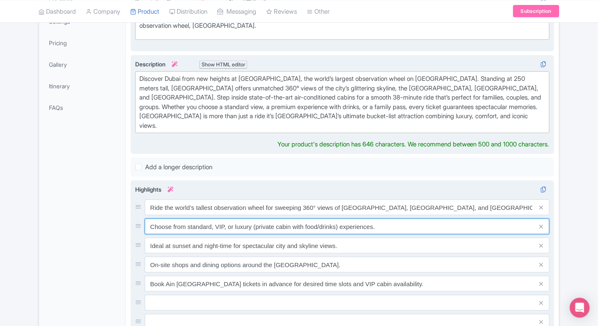
click at [289, 219] on input "Choose from standard, VIP, or luxury (private cabin with food/drinks) experienc…" at bounding box center [347, 227] width 405 height 16
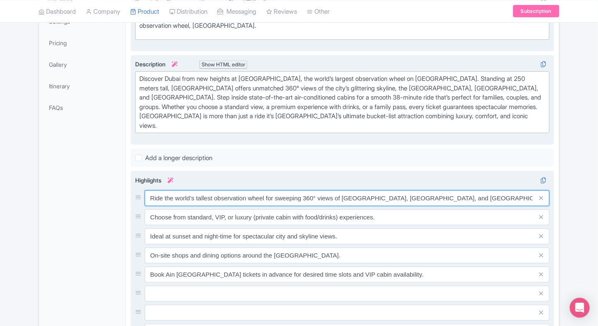
click at [302, 190] on input "Ride the world’s tallest observation wheel for sweeping 360° views of Dubai Mar…" at bounding box center [347, 198] width 405 height 16
paste input "text"
type input "Ride the world’s tallest observation wheel"
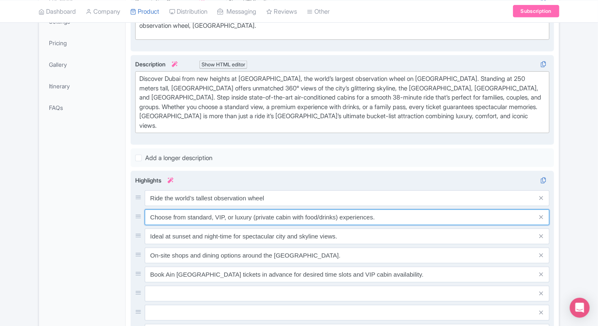
click at [293, 210] on input "Choose from standard, VIP, or luxury (private cabin with food/drinks) experienc…" at bounding box center [347, 218] width 405 height 16
paste input "360° panoramic views of Dubai’s skyline"
type input "360° panoramic views of Dubai’s skyline"
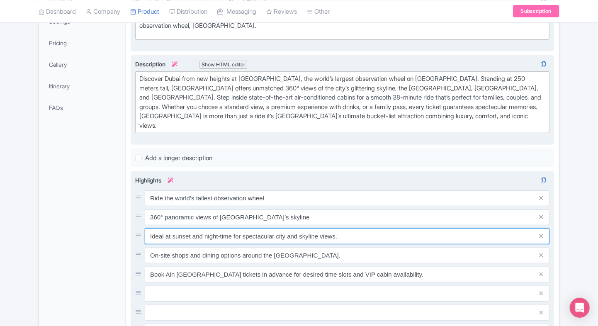
click at [287, 229] on input "Ideal at sunset and night-time for spectacular city and skyline views." at bounding box center [347, 237] width 405 height 16
paste input "Air-conditioned modern glass cabins"
type input "Air-conditioned modern glass cabins"
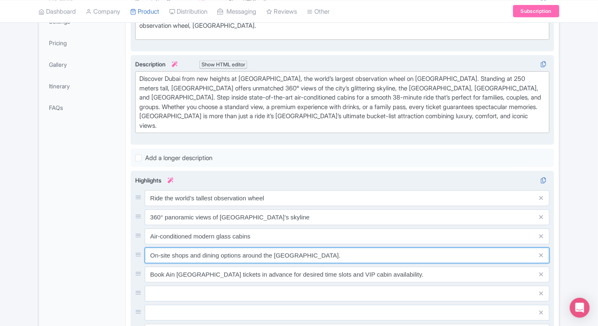
click at [300, 248] on input "On-site shops and dining options around the Bluewaters promenade." at bounding box center [347, 256] width 405 height 16
paste input "Perfect for families, couples, and groups"
type input "Perfect for families, couples, and groups"
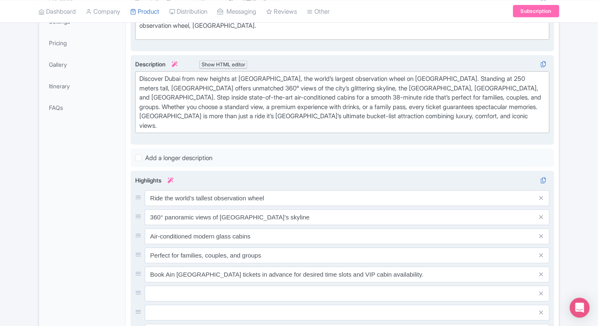
click at [305, 255] on div "Ride the world’s tallest observation wheel 360° panoramic views of Dubai’s skyl…" at bounding box center [342, 284] width 415 height 188
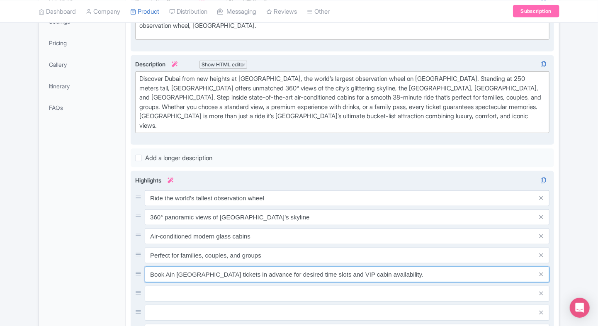
click at [297, 267] on input "Book Ain Dubai tickets in advance for desired time slots and VIP cabin availabi…" at bounding box center [347, 275] width 405 height 16
paste input "Perfect for families, couples, and groups"
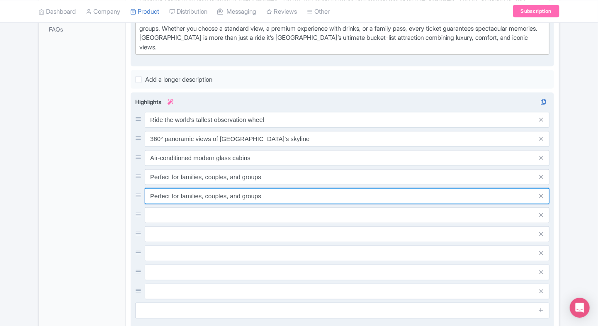
scroll to position [278, 0]
type input "Perfect for families, couples, and groups"
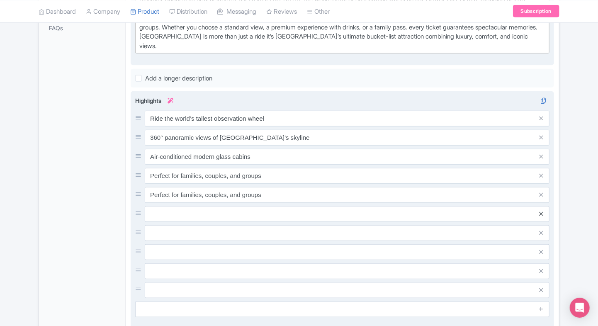
click at [543, 211] on icon at bounding box center [542, 214] width 4 height 6
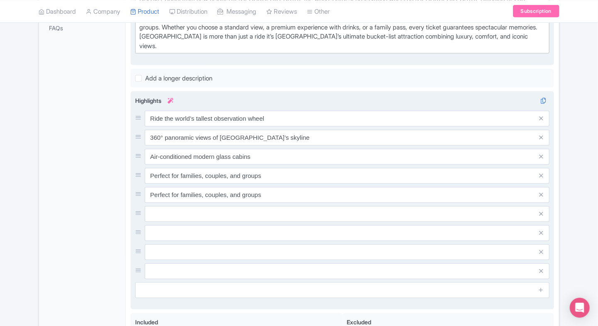
click at [543, 211] on icon at bounding box center [542, 214] width 4 height 6
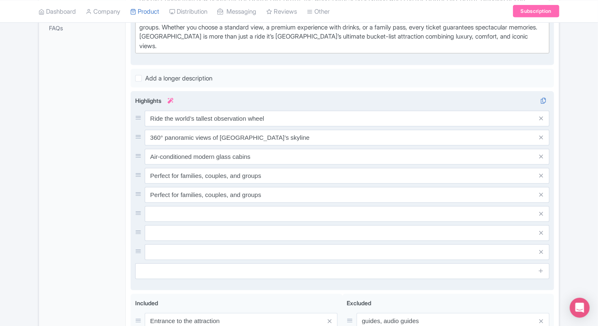
click at [543, 211] on icon at bounding box center [542, 214] width 4 height 6
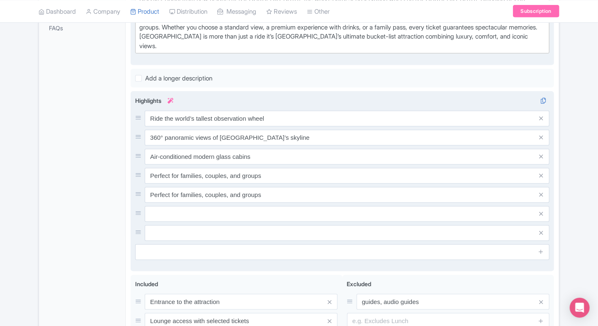
click at [543, 211] on icon at bounding box center [542, 214] width 4 height 6
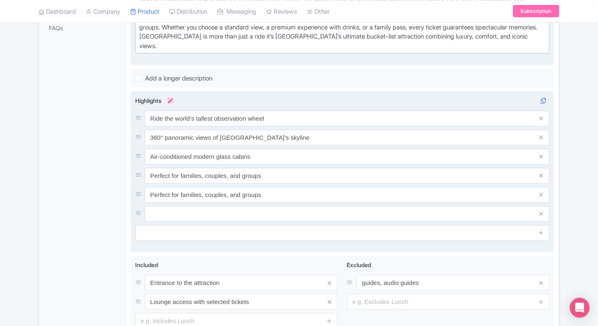
click at [543, 211] on icon at bounding box center [542, 214] width 4 height 6
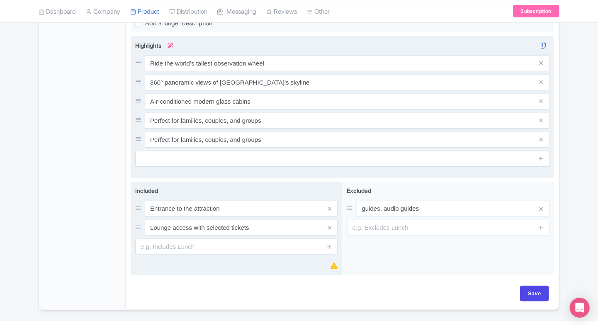
scroll to position [342, 0]
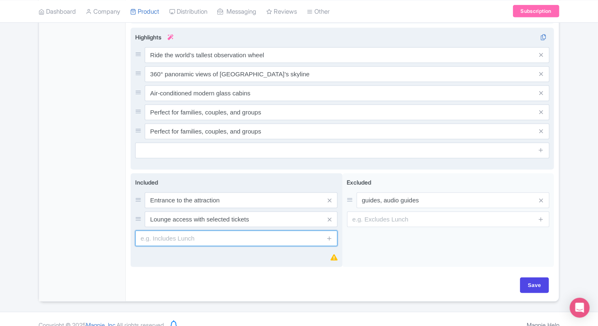
click at [260, 232] on input "text" at bounding box center [236, 239] width 203 height 16
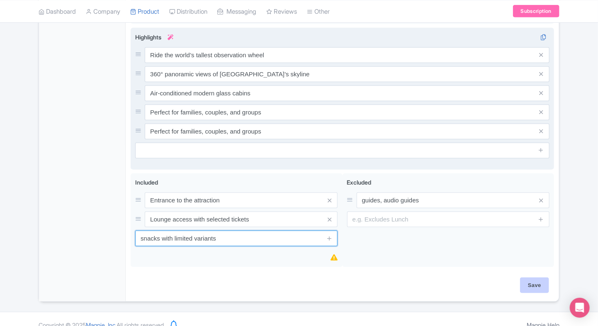
type input "snacks with limited variants"
click at [537, 278] on input "Save" at bounding box center [534, 286] width 29 height 16
type input "Saving..."
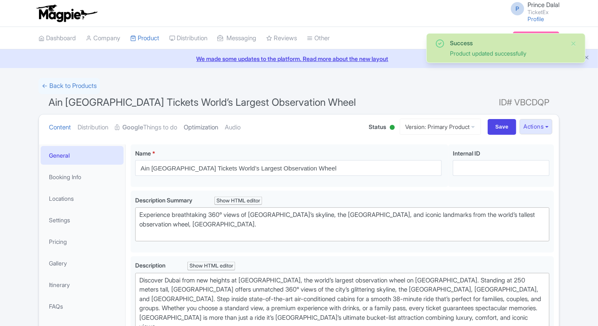
click at [205, 129] on link "Optimization" at bounding box center [201, 128] width 34 height 26
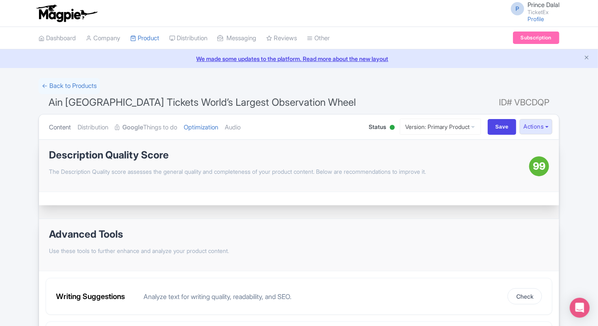
click at [68, 132] on link "Content" at bounding box center [60, 128] width 22 height 26
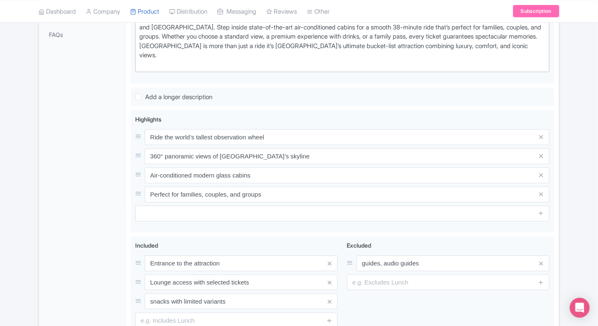
scroll to position [275, 0]
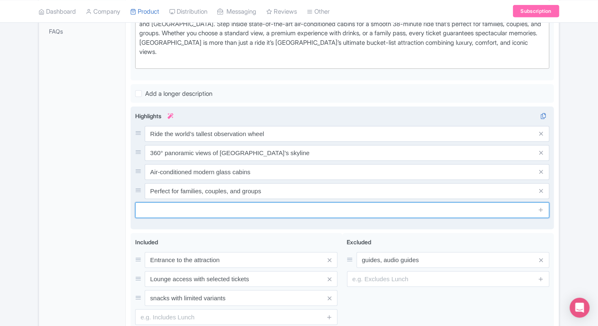
click at [158, 203] on input "text" at bounding box center [342, 211] width 415 height 16
click at [267, 203] on input "text" at bounding box center [342, 211] width 415 height 16
paste input "See Burj Khalifa, Palm Jumeirah & Gulf"
type input "See Burj Khalifa, Palm Jumeirah & Gulf"
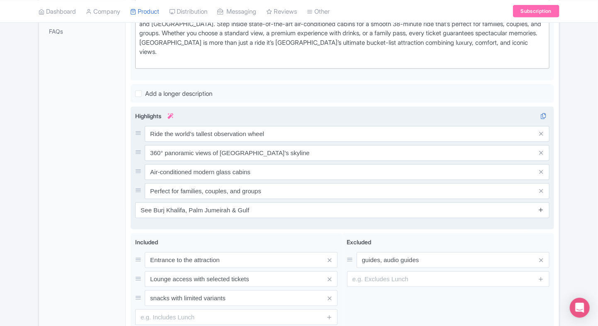
click at [540, 207] on icon at bounding box center [541, 210] width 6 height 6
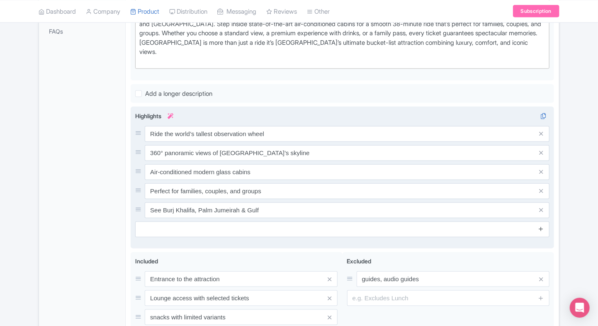
scroll to position [357, 0]
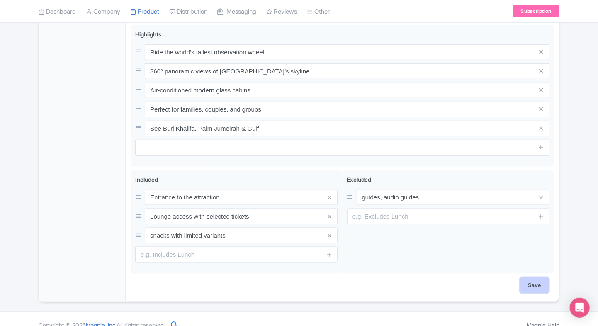
click at [538, 278] on input "Save" at bounding box center [534, 286] width 29 height 16
type input "Saving..."
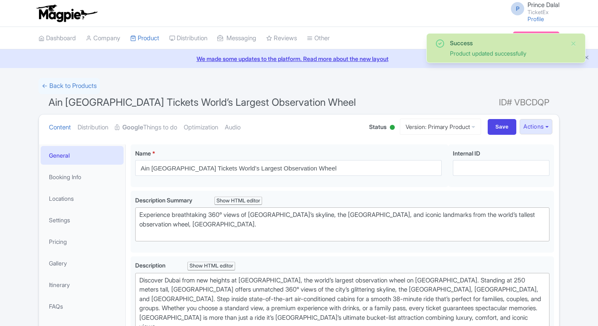
click at [208, 118] on link "Optimization" at bounding box center [201, 128] width 34 height 26
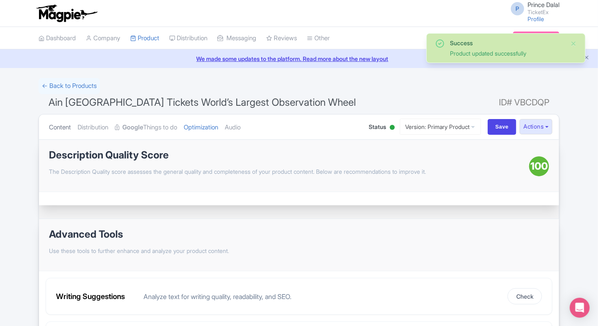
click at [59, 129] on link "Content" at bounding box center [60, 128] width 22 height 26
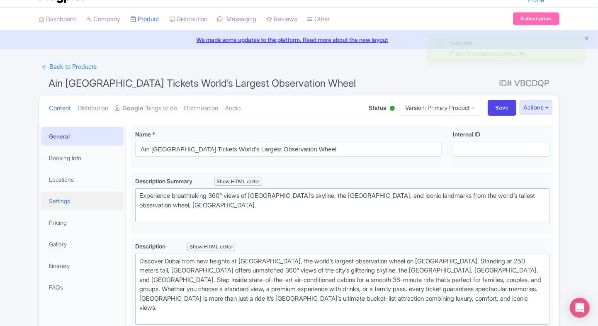
scroll to position [22, 0]
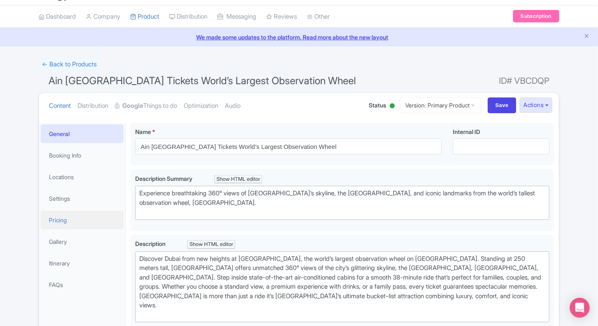
click at [63, 218] on link "Pricing" at bounding box center [82, 220] width 83 height 19
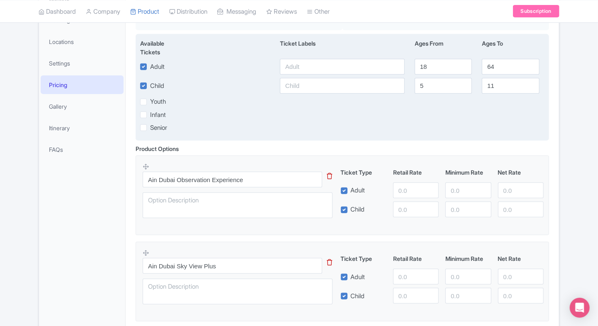
scroll to position [155, 0]
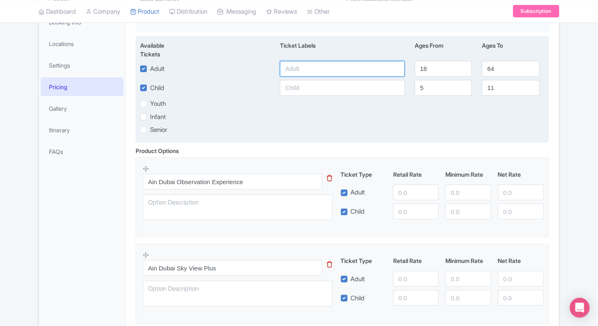
click at [294, 67] on input "text" at bounding box center [342, 69] width 125 height 16
type input "3300"
click at [294, 87] on input "text" at bounding box center [342, 88] width 125 height 16
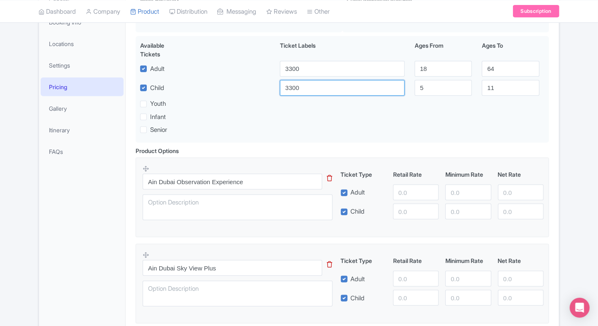
type input "3300"
click at [402, 186] on input "number" at bounding box center [416, 193] width 46 height 16
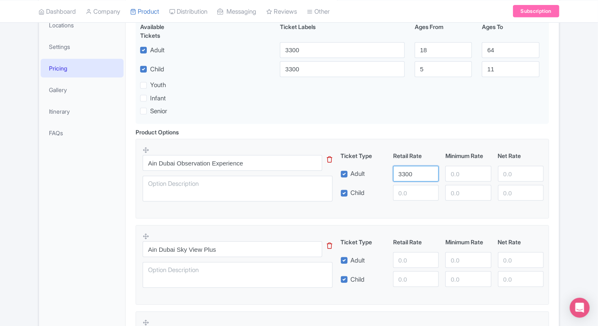
type input "3300"
click at [407, 189] on input "number" at bounding box center [416, 193] width 46 height 16
paste input "3300"
type input "3300"
paste input "3300"
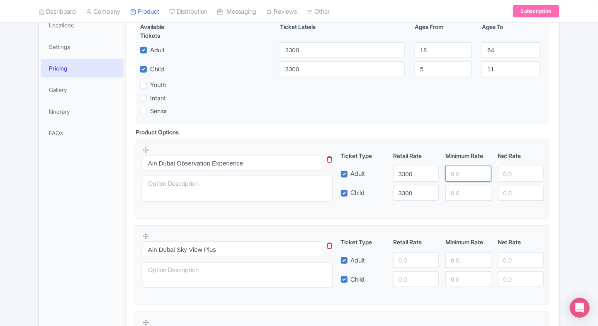
click at [459, 178] on input "number" at bounding box center [469, 174] width 46 height 16
type input "3300"
paste input "3300"
click at [458, 193] on input "3300" at bounding box center [469, 193] width 46 height 16
type input "3300"
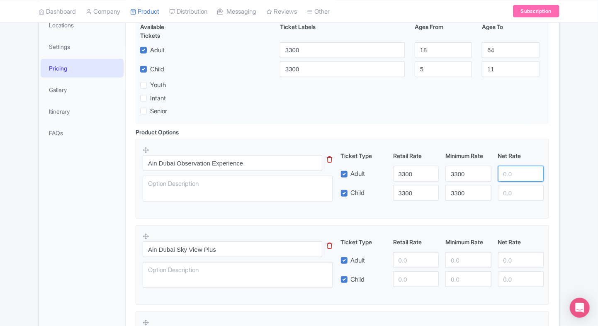
paste input "3300"
click at [506, 173] on input "3300" at bounding box center [521, 174] width 46 height 16
type input "3300"
paste input "3300"
click at [510, 197] on input "3300" at bounding box center [521, 193] width 46 height 16
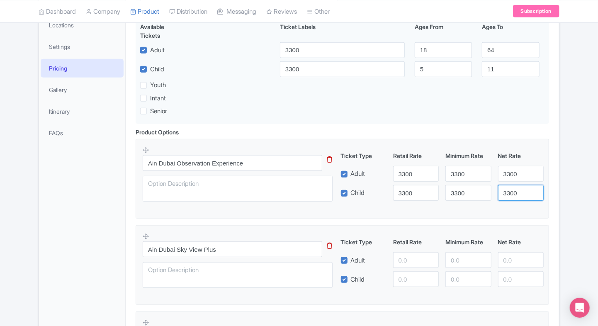
type input "3300"
click at [269, 211] on fieldset "Ain Dubai Observation Experience This tip has not data. Code: tip_option_name T…" at bounding box center [343, 179] width 414 height 80
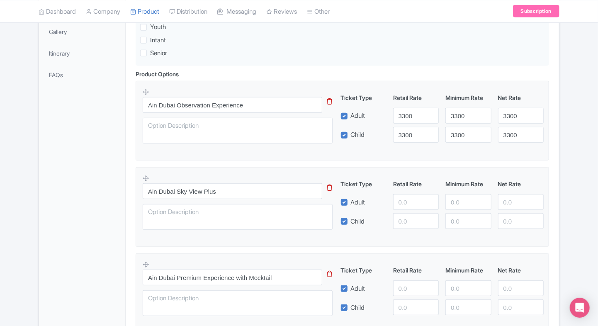
scroll to position [232, 0]
click at [413, 198] on input "number" at bounding box center [416, 202] width 46 height 16
type input "4580"
click at [410, 222] on input "number" at bounding box center [416, 221] width 46 height 16
paste input "4580"
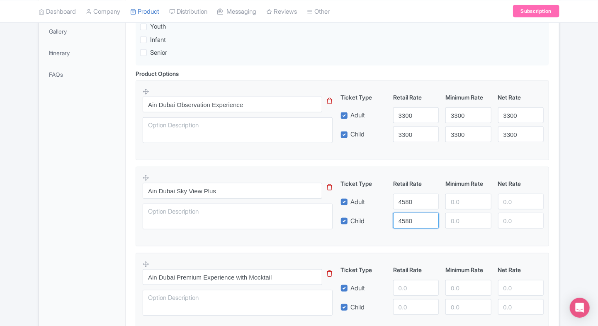
type input "4580"
paste input "4580"
click at [465, 202] on input "4580" at bounding box center [469, 202] width 46 height 16
type input "4580"
paste input "4580"
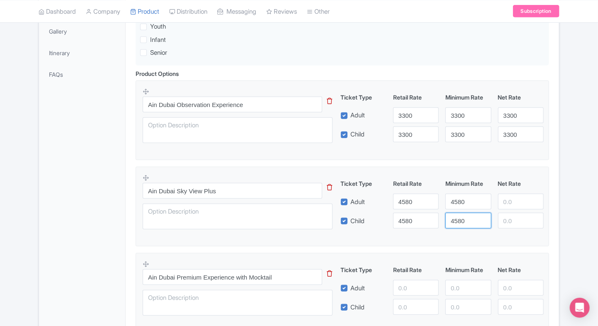
click at [460, 219] on input "4580" at bounding box center [469, 221] width 46 height 16
type input "4580"
paste input "4580"
click at [511, 202] on input "4580" at bounding box center [521, 202] width 46 height 16
type input "4580"
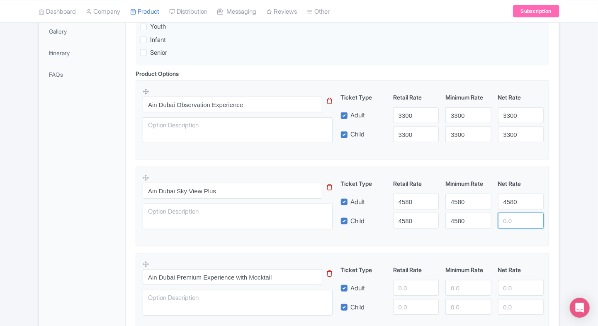
paste input "4580"
click at [511, 218] on input "4580" at bounding box center [521, 221] width 46 height 16
type input "4580"
click at [555, 208] on div "Ain Dubai Tickets World’s Largest Observation Wheel Name * i Ain Dubai Tickets …" at bounding box center [343, 234] width 434 height 654
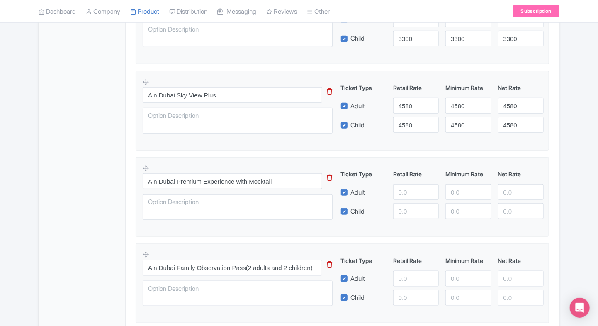
scroll to position [337, 0]
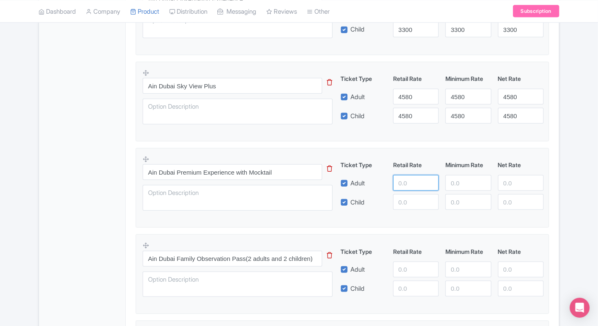
click at [414, 190] on input "number" at bounding box center [416, 183] width 46 height 16
type input "6300"
click at [411, 203] on input "number" at bounding box center [416, 202] width 46 height 16
paste input "6300"
type input "6300"
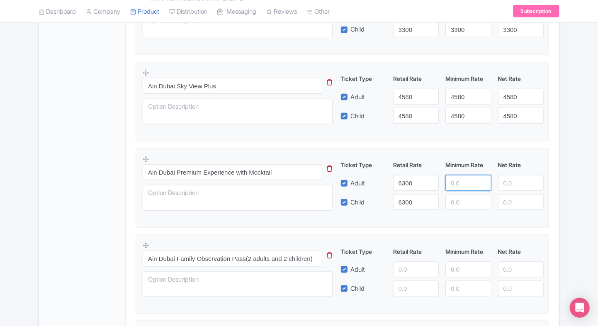
paste input "6300"
click at [457, 185] on input "6300" at bounding box center [469, 183] width 46 height 16
type input "6300"
paste input "6300"
click at [458, 200] on input "6300" at bounding box center [469, 202] width 46 height 16
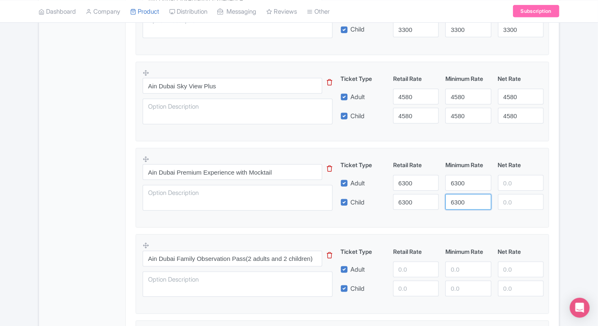
type input "6300"
paste input "6300"
click at [510, 183] on input "number" at bounding box center [521, 183] width 46 height 16
type input "6300"
paste input "6300"
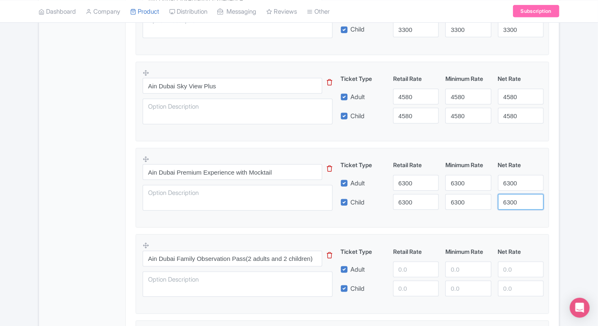
click at [510, 200] on input "6300" at bounding box center [521, 202] width 46 height 16
type input "6300"
click at [555, 197] on div "Ain Dubai Tickets World’s Largest Observation Wheel Name * i Ain Dubai Tickets …" at bounding box center [343, 129] width 434 height 654
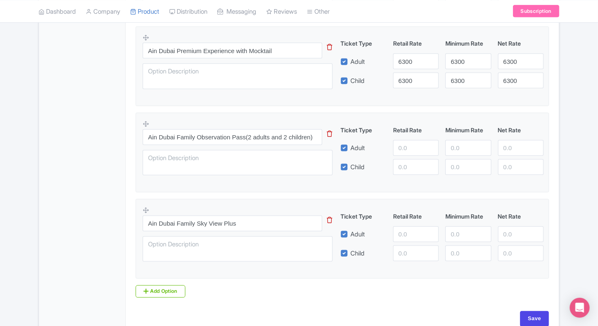
scroll to position [462, 0]
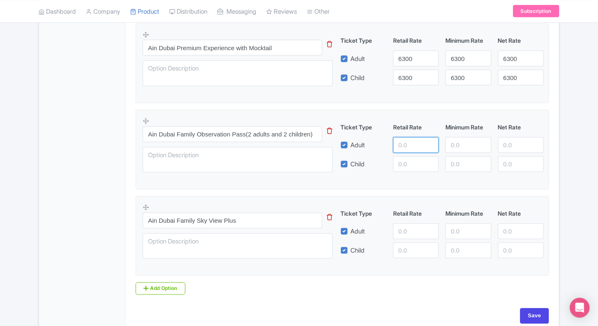
click at [407, 142] on input "number" at bounding box center [416, 145] width 46 height 16
type input "9865"
paste input "9865"
click at [416, 164] on input "9865" at bounding box center [416, 164] width 46 height 16
type input "9865"
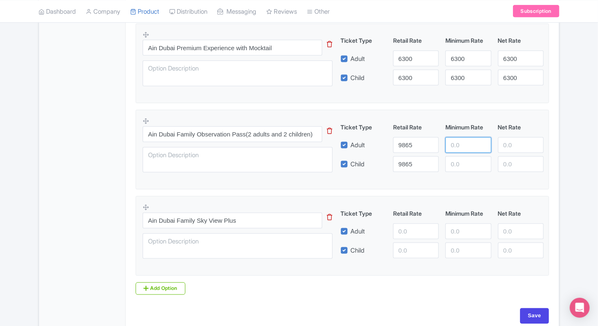
paste input "9865"
click at [469, 144] on input "9865" at bounding box center [469, 145] width 46 height 16
type input "9865"
paste input "9865"
click at [466, 156] on input "9865" at bounding box center [469, 164] width 46 height 16
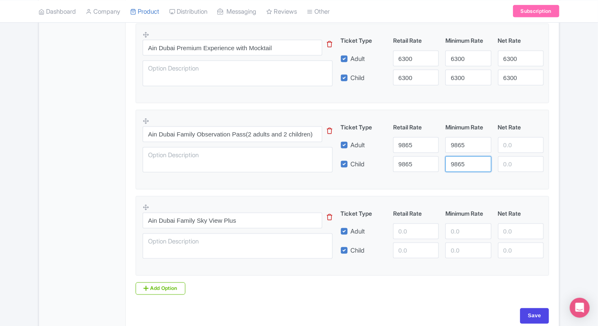
type input "9865"
paste input "9865"
click at [513, 141] on input "number" at bounding box center [521, 145] width 46 height 16
type input "9865"
paste input "9865"
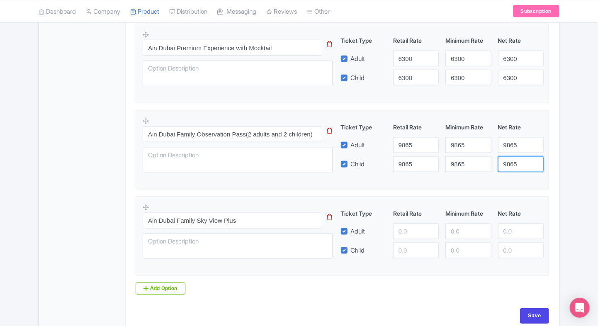
click at [513, 156] on input "9865" at bounding box center [521, 164] width 46 height 16
type input "9865"
click at [400, 224] on input "number" at bounding box center [416, 232] width 46 height 16
type input "13000"
click at [405, 254] on input "number" at bounding box center [416, 251] width 46 height 16
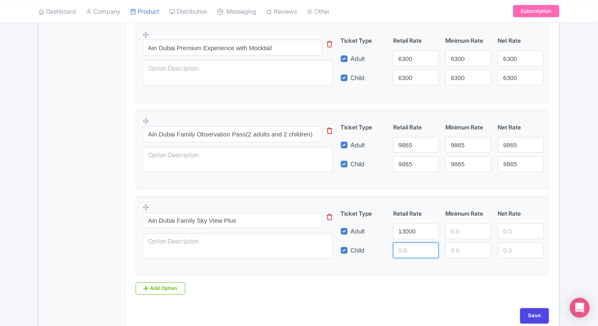
paste input "13000"
type input "13000"
paste input "13000"
click at [473, 233] on input "number" at bounding box center [469, 232] width 46 height 16
type input "13000"
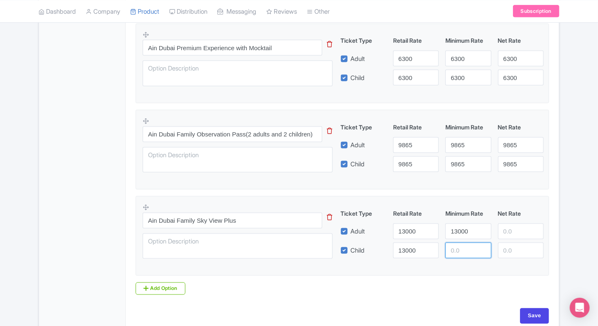
paste input "13000"
click at [464, 248] on input "13000" at bounding box center [469, 251] width 46 height 16
type input "13000"
paste input "13000"
click at [512, 233] on input "13000" at bounding box center [521, 232] width 46 height 16
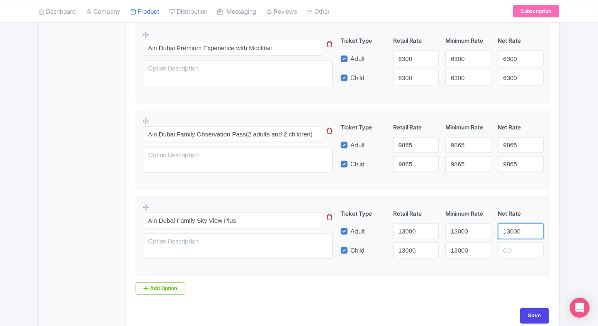
type input "13000"
paste input "13000"
click at [510, 247] on input "13000" at bounding box center [521, 251] width 46 height 16
type input "13000"
click at [530, 315] on input "Save" at bounding box center [534, 316] width 29 height 16
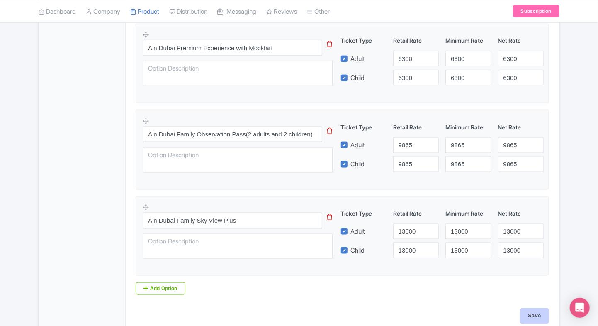
type input "Saving..."
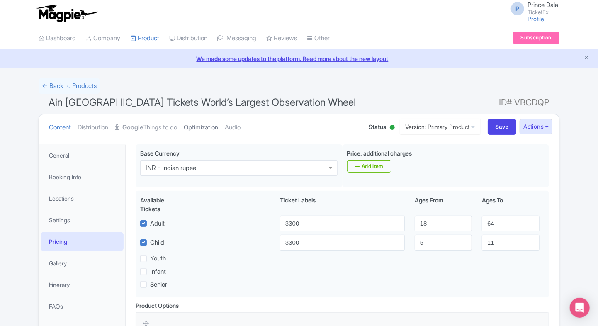
click at [201, 123] on link "Optimization" at bounding box center [201, 128] width 34 height 26
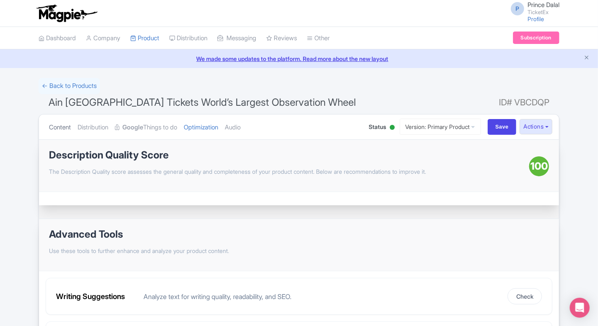
click at [52, 125] on link "Content" at bounding box center [60, 128] width 22 height 26
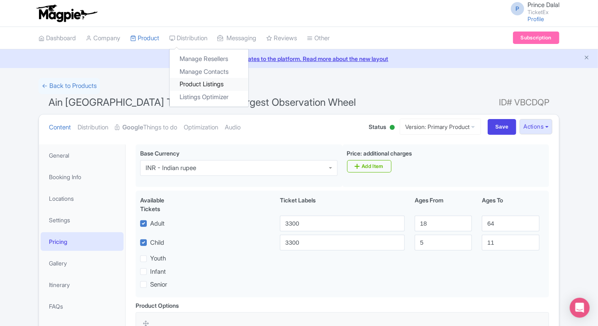
click at [199, 85] on link "Product Listings" at bounding box center [209, 84] width 79 height 13
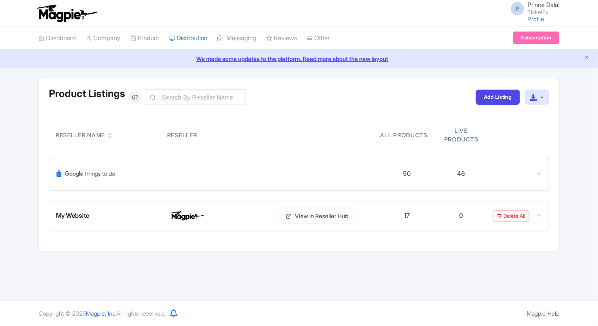
click at [527, 175] on div at bounding box center [515, 174] width 54 height 10
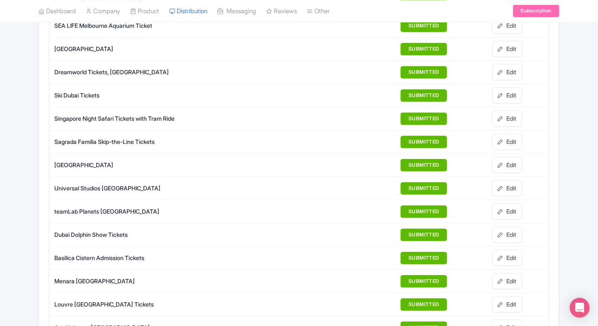
scroll to position [821, 0]
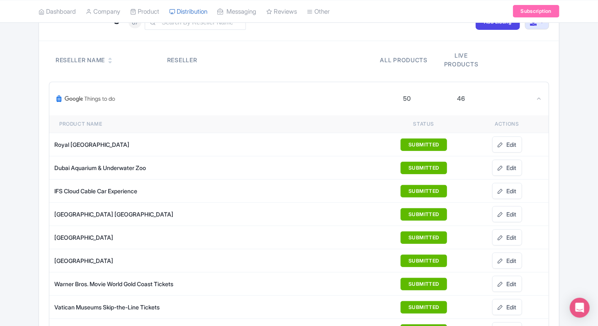
scroll to position [78, 0]
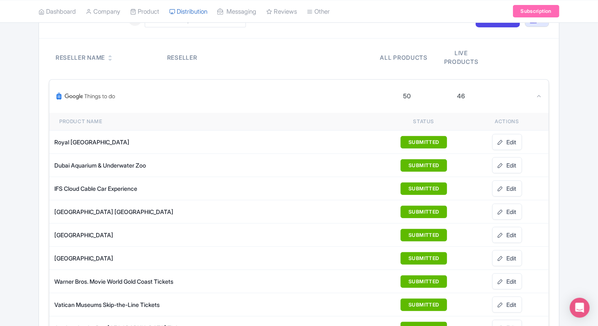
click at [103, 86] on img at bounding box center [86, 96] width 60 height 20
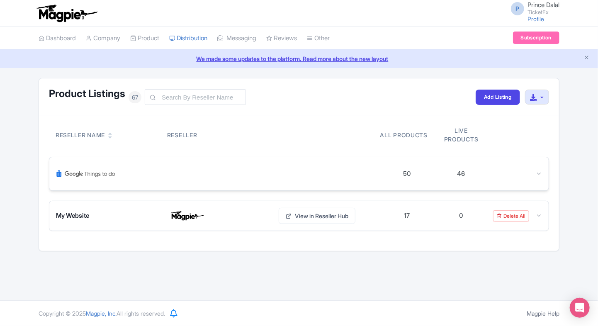
click at [73, 183] on img at bounding box center [86, 174] width 60 height 20
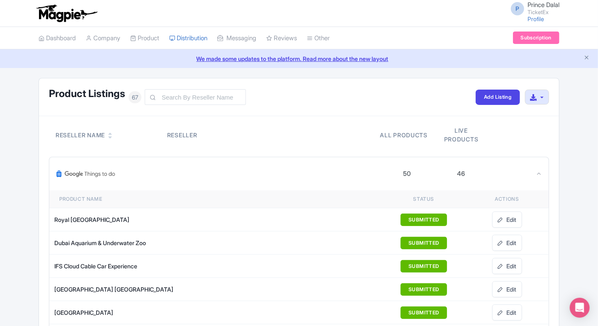
click at [409, 41] on ul "Dashboard Company Product My Products Image Library Rate Sheets Distribution Ma…" at bounding box center [299, 38] width 531 height 22
click at [589, 56] on icon "Close announcement" at bounding box center [587, 57] width 6 height 6
